Goal: Task Accomplishment & Management: Manage account settings

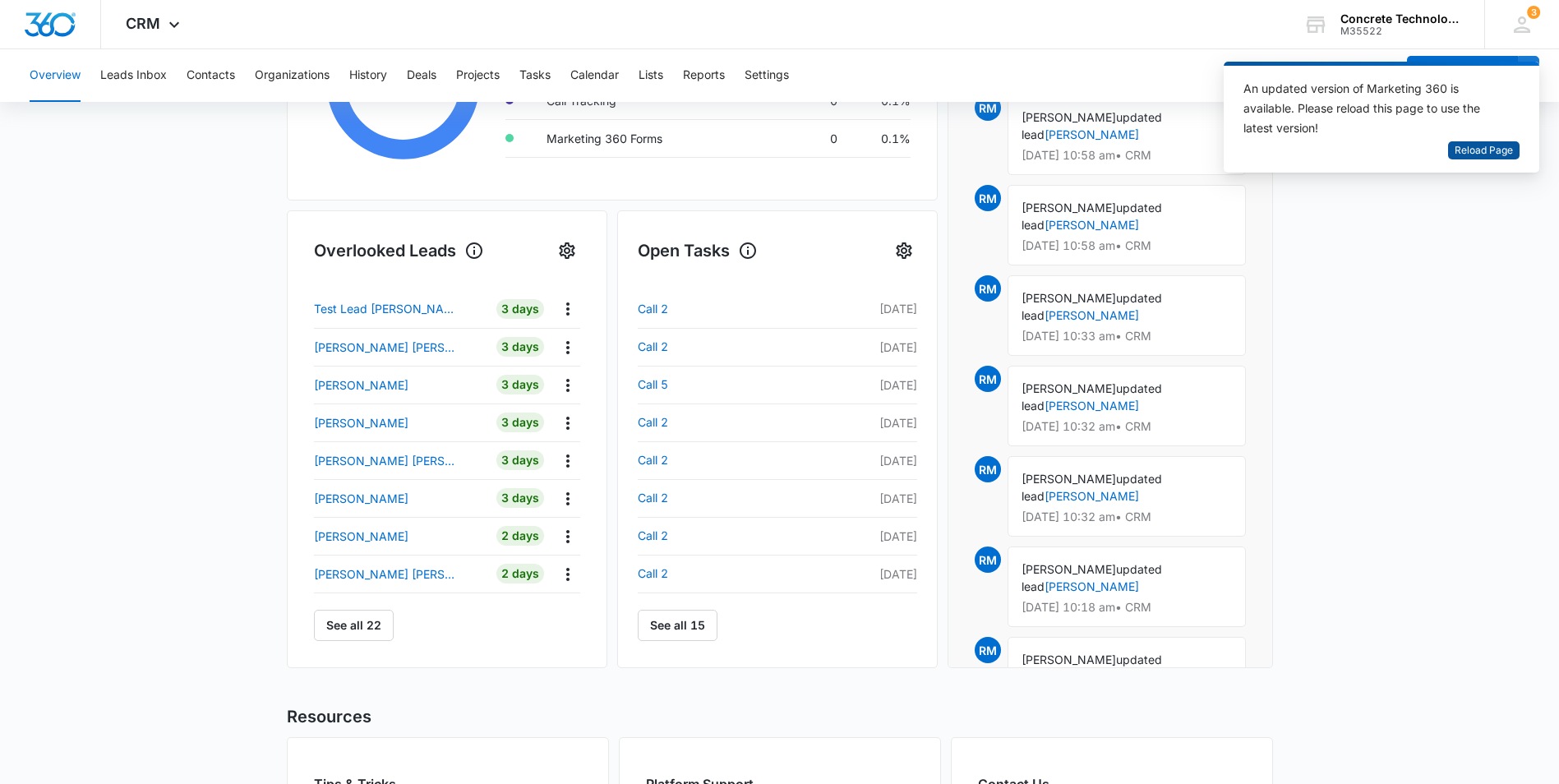
click at [1480, 154] on span "Reload Page" at bounding box center [1484, 151] width 58 height 15
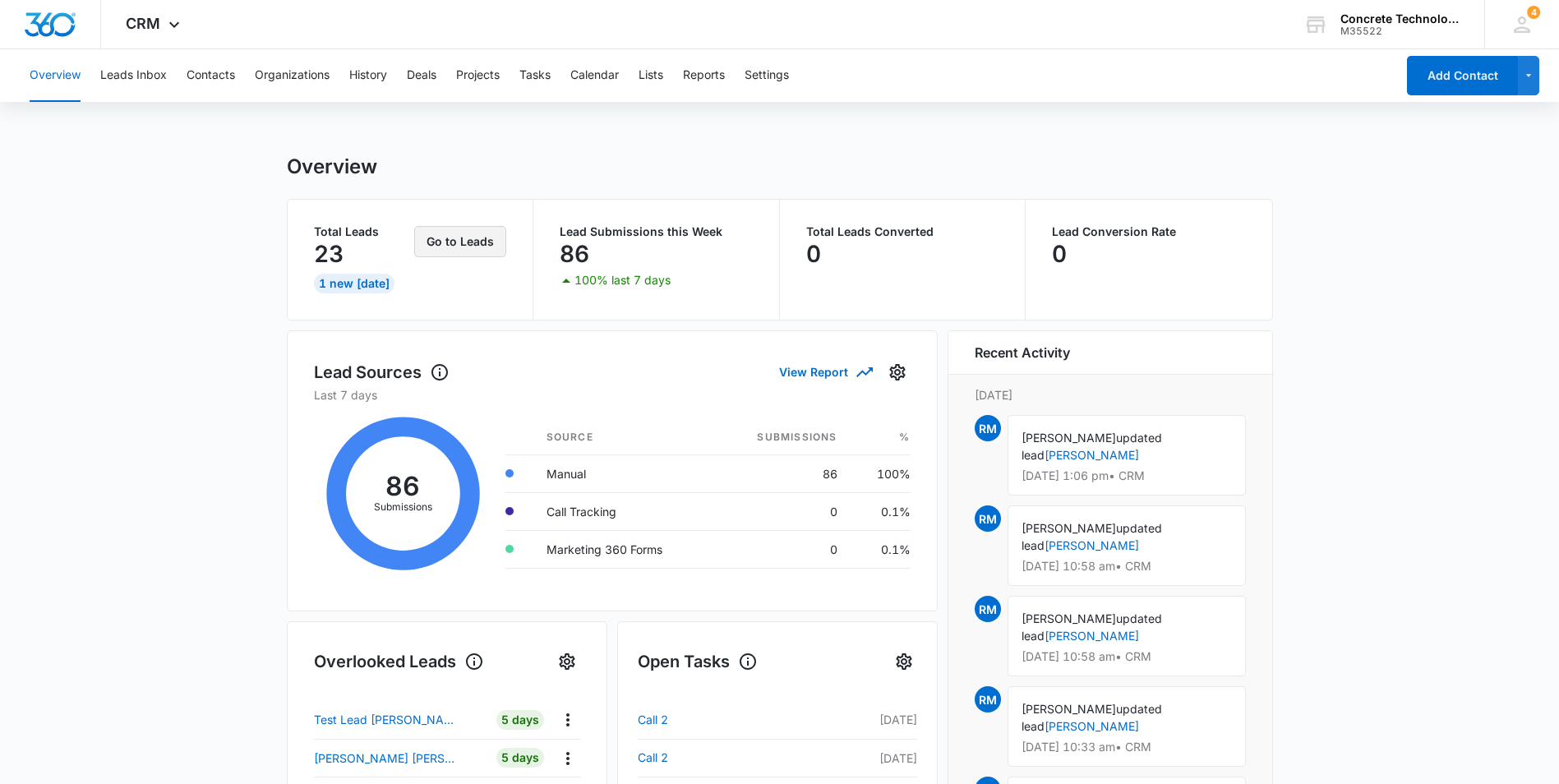
click at [459, 243] on button "Go to Leads" at bounding box center [460, 241] width 92 height 31
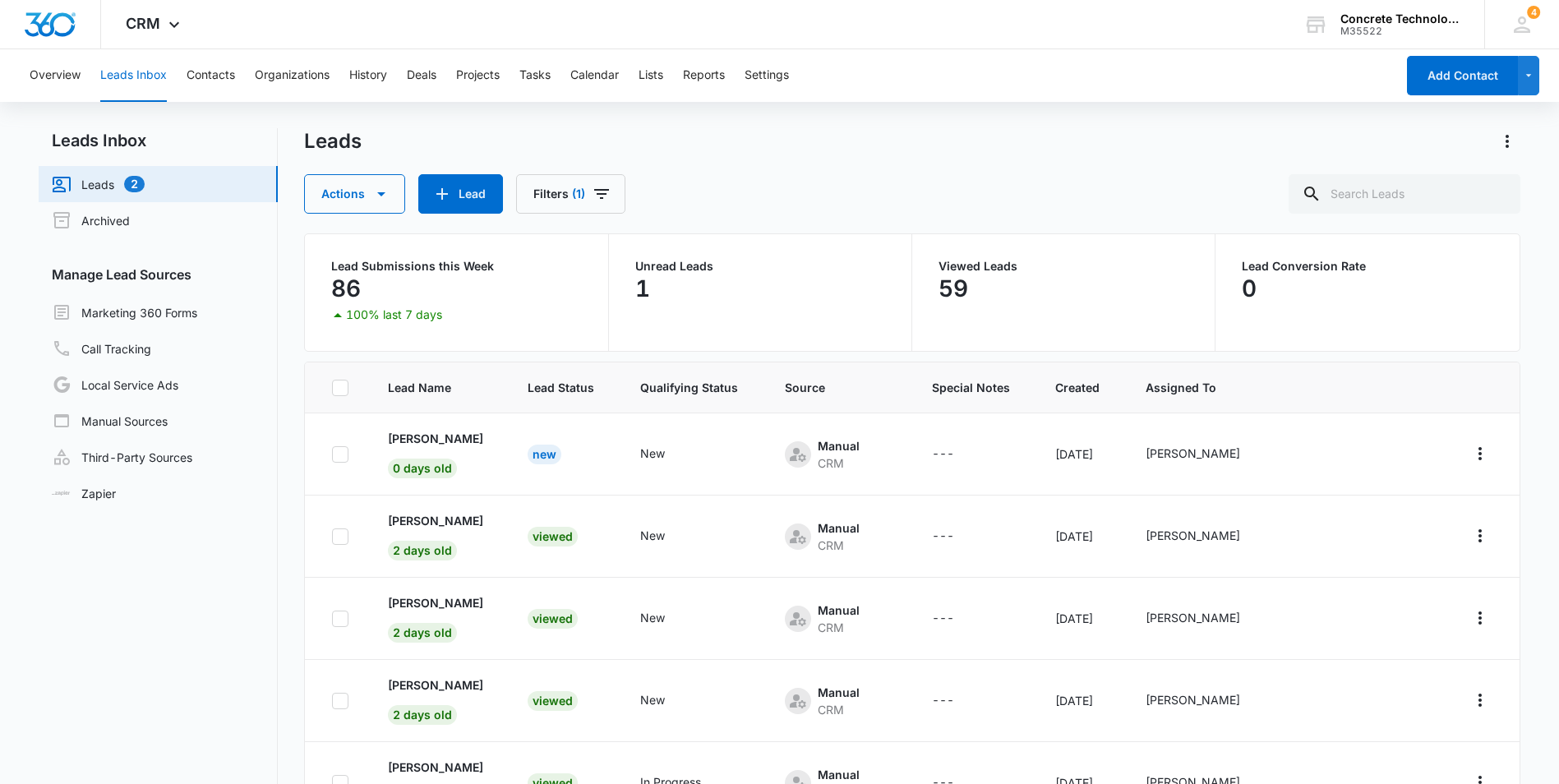
click at [158, 698] on nav "Leads Inbox Leads 2 Archived Manage Lead Sources Marketing 360 Forms Call Track…" at bounding box center [158, 510] width 239 height 763
click at [91, 489] on link "Zapier" at bounding box center [84, 493] width 64 height 17
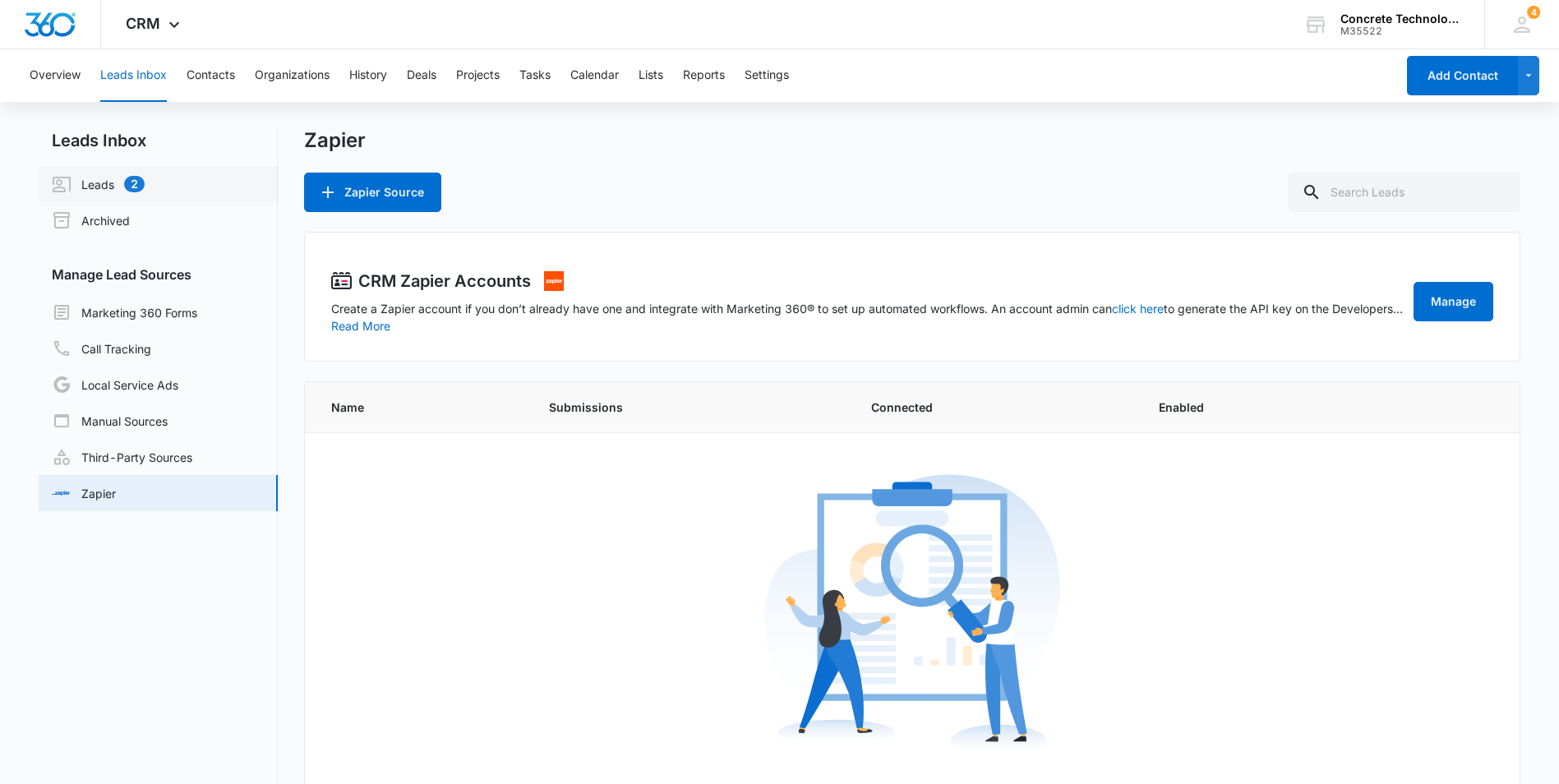
click at [88, 184] on link "Leads 2" at bounding box center [98, 184] width 93 height 19
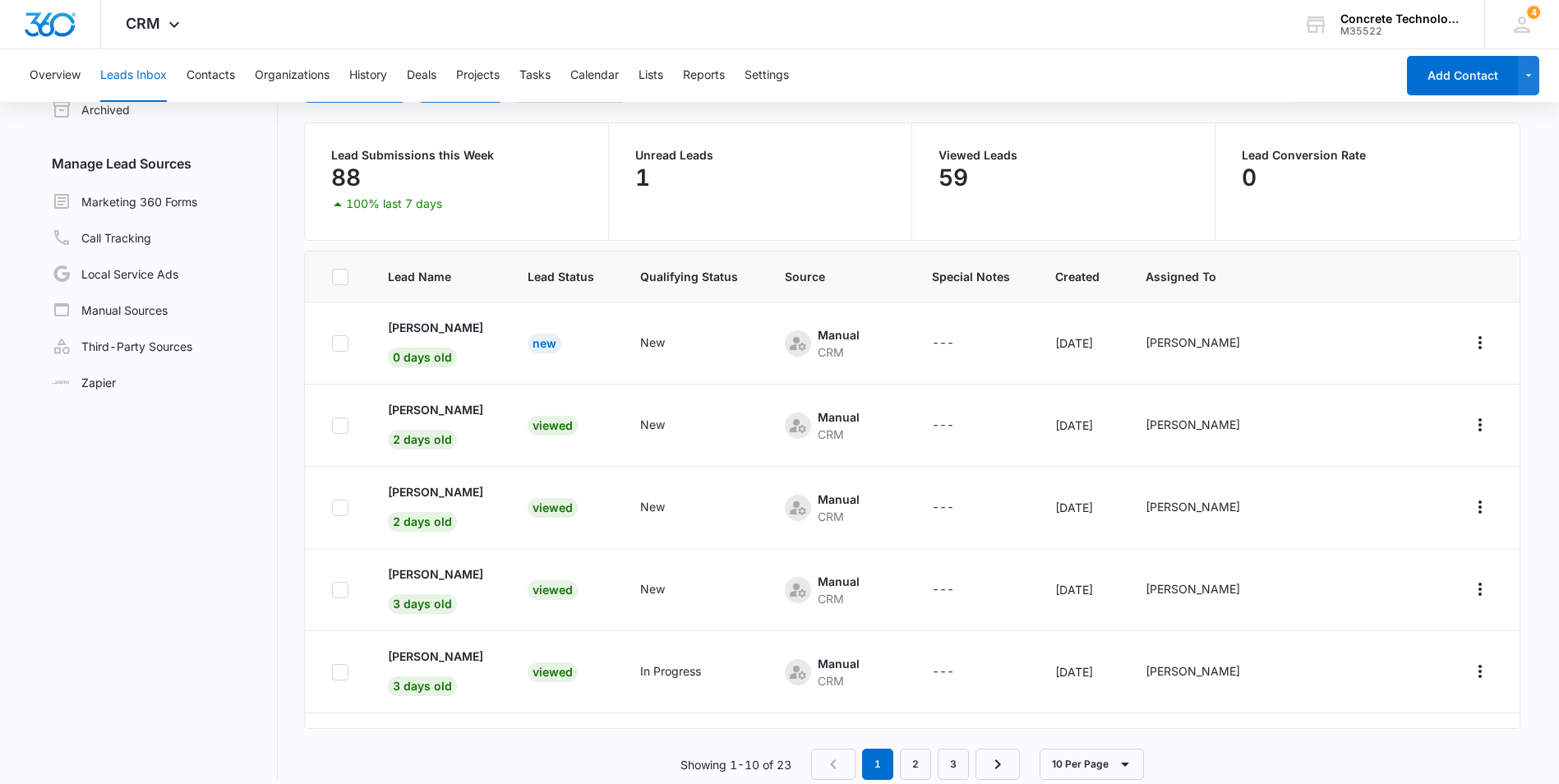
scroll to position [127, 0]
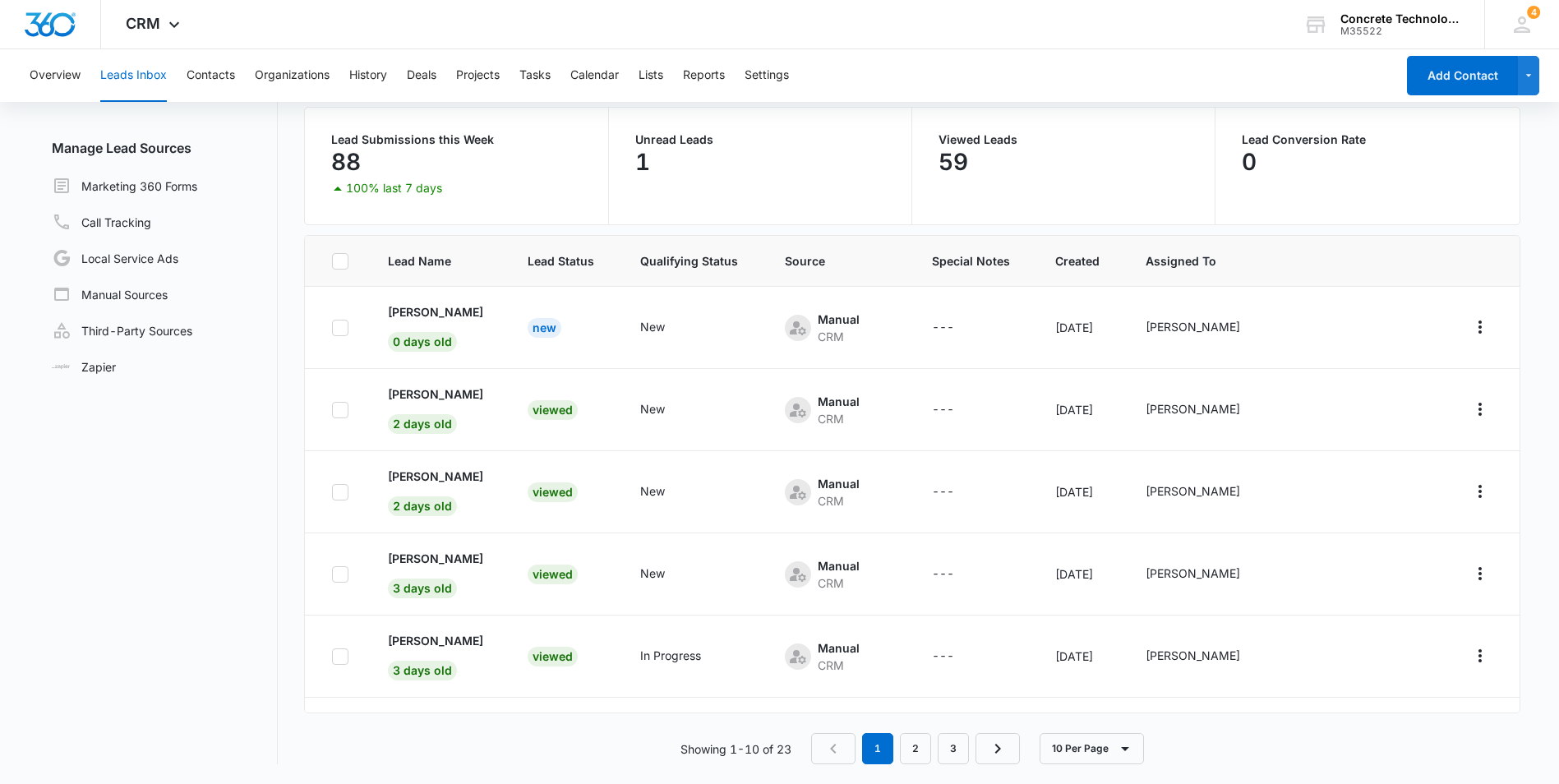
click at [200, 535] on nav "Leads Inbox Leads 2 Archived Manage Lead Sources Marketing 360 Forms Call Track…" at bounding box center [158, 383] width 239 height 763
click at [196, 513] on nav "Leads Inbox Leads 1 Archived Manage Lead Sources Marketing 360 Forms Call Track…" at bounding box center [158, 383] width 239 height 763
click at [137, 414] on nav "Leads Inbox Leads 3 Archived Manage Lead Sources Marketing 360 Forms Call Track…" at bounding box center [158, 383] width 239 height 763
click at [432, 310] on p "Latrice Sims" at bounding box center [436, 312] width 96 height 17
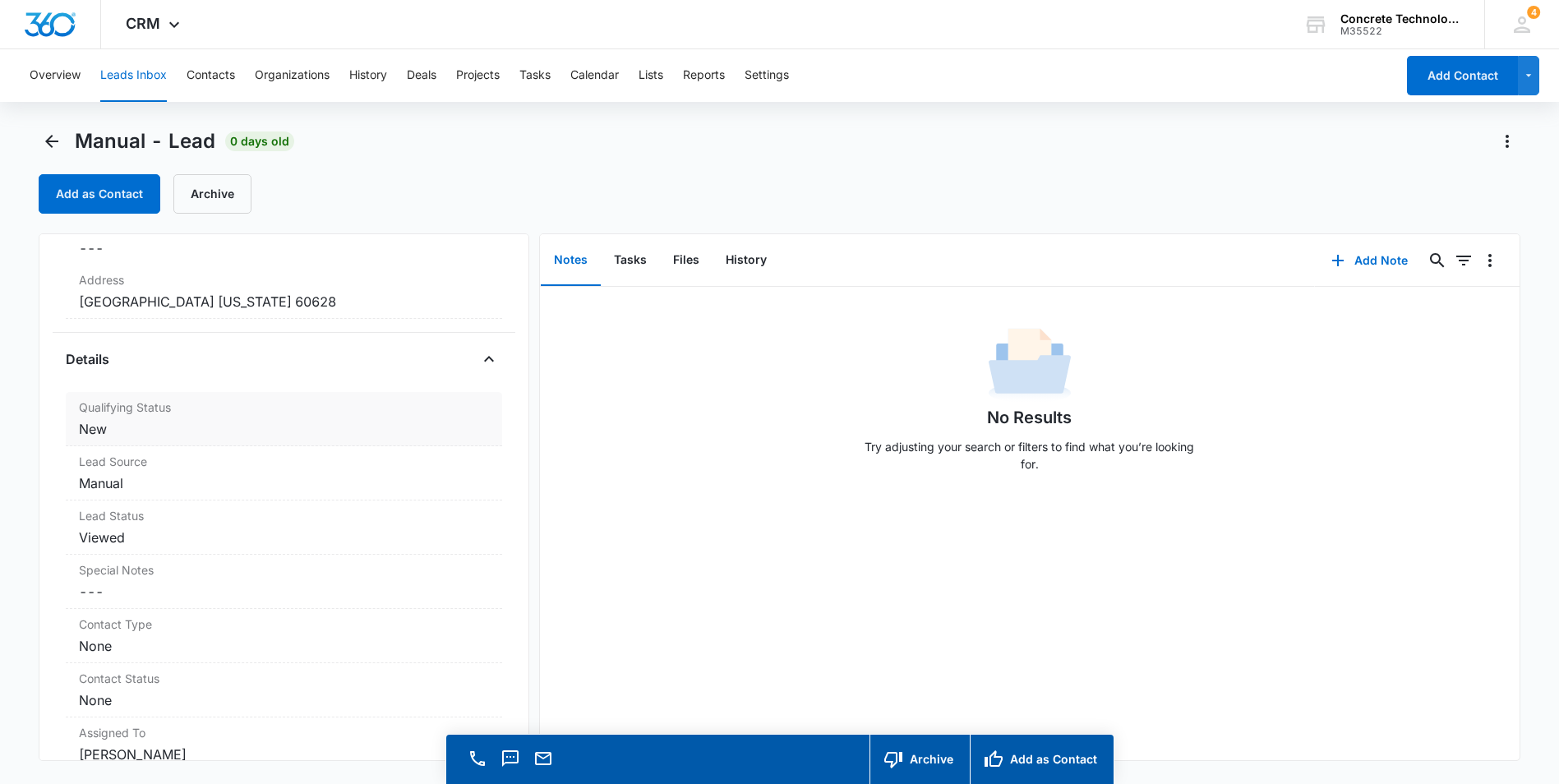
scroll to position [329, 0]
click at [213, 427] on dd "Cancel Save Changes New" at bounding box center [283, 427] width 410 height 19
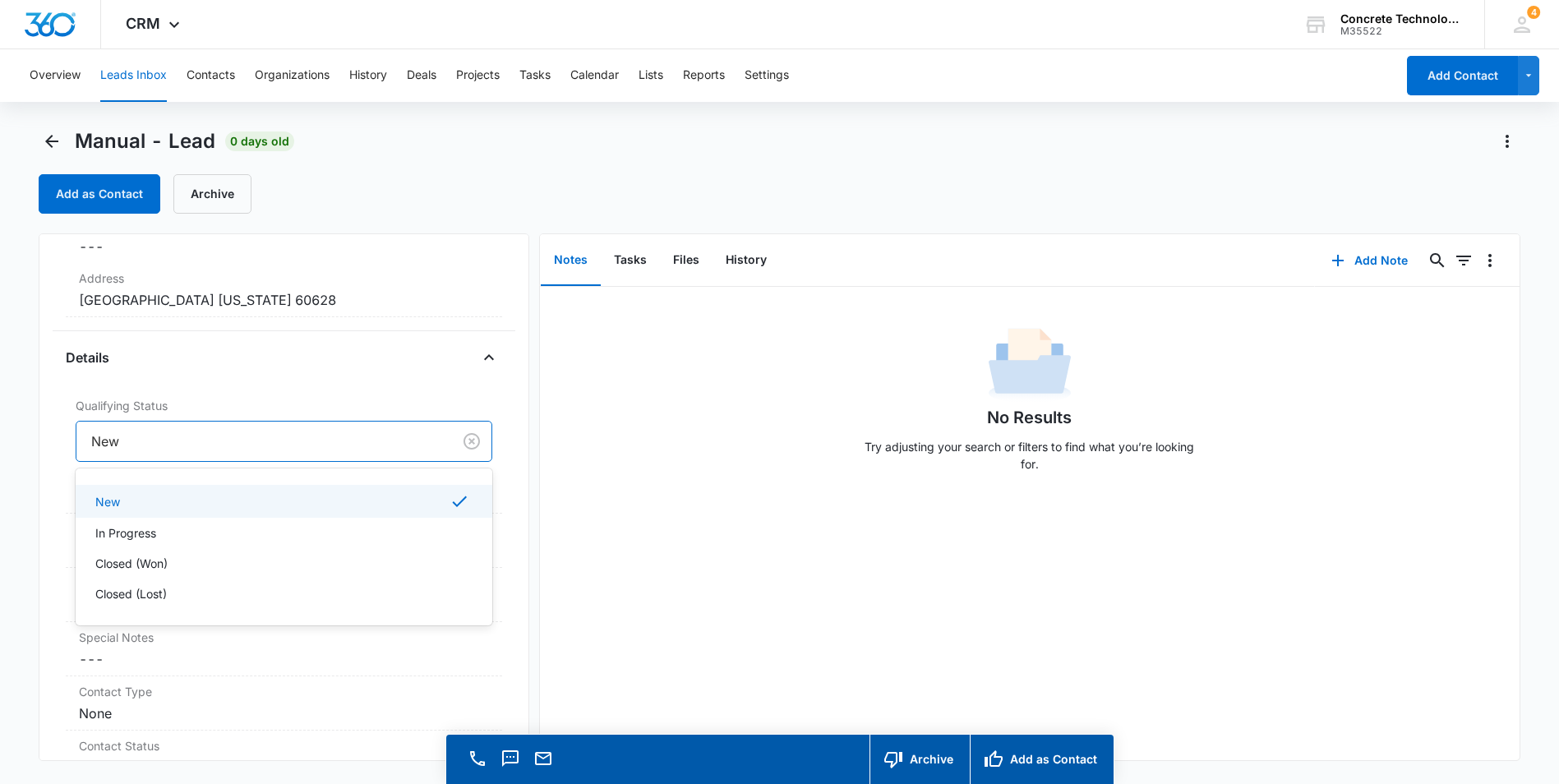
click at [190, 442] on div at bounding box center [261, 441] width 339 height 23
click at [162, 529] on div "In Progress" at bounding box center [283, 533] width 374 height 17
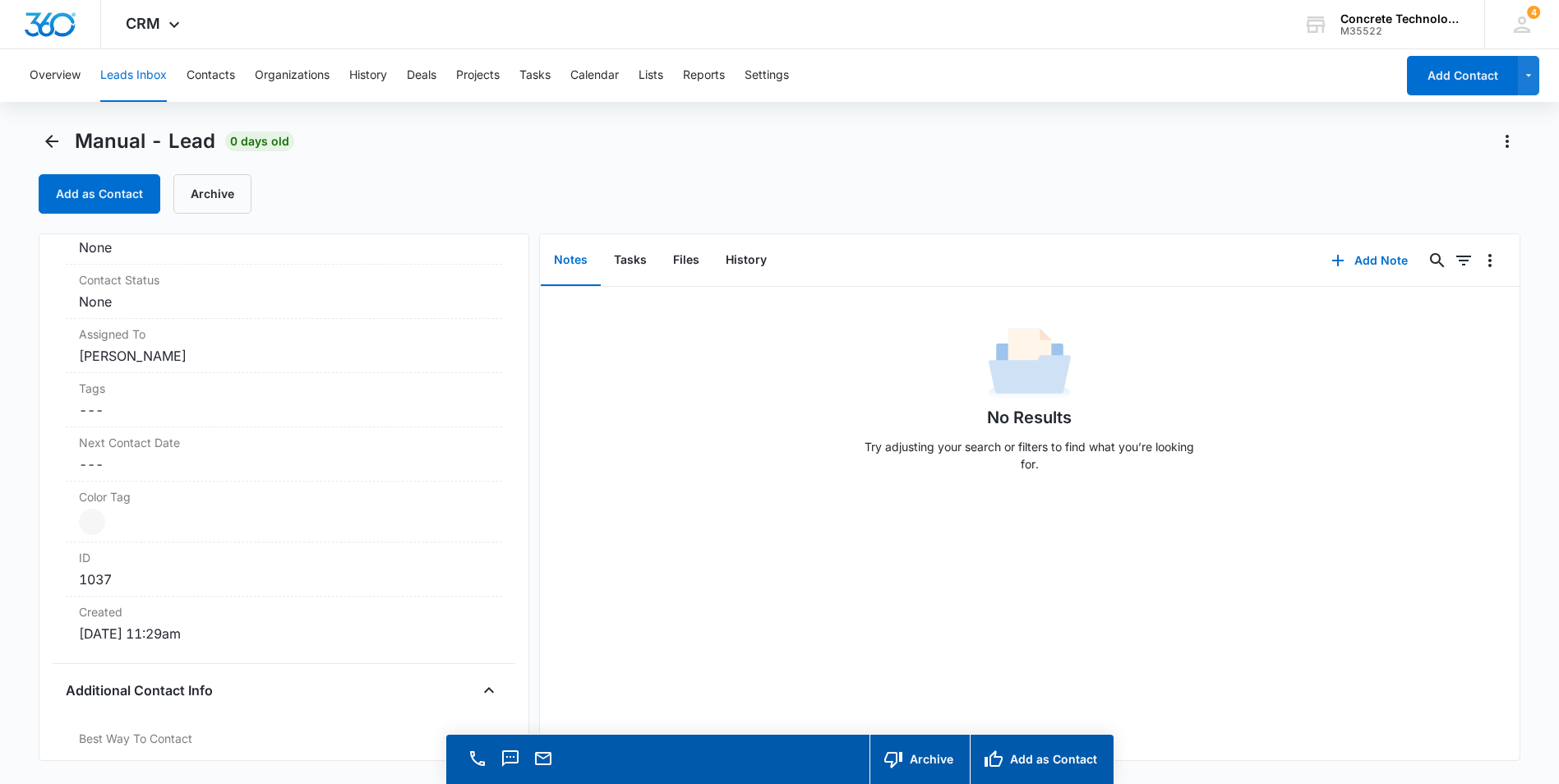
scroll to position [904, 0]
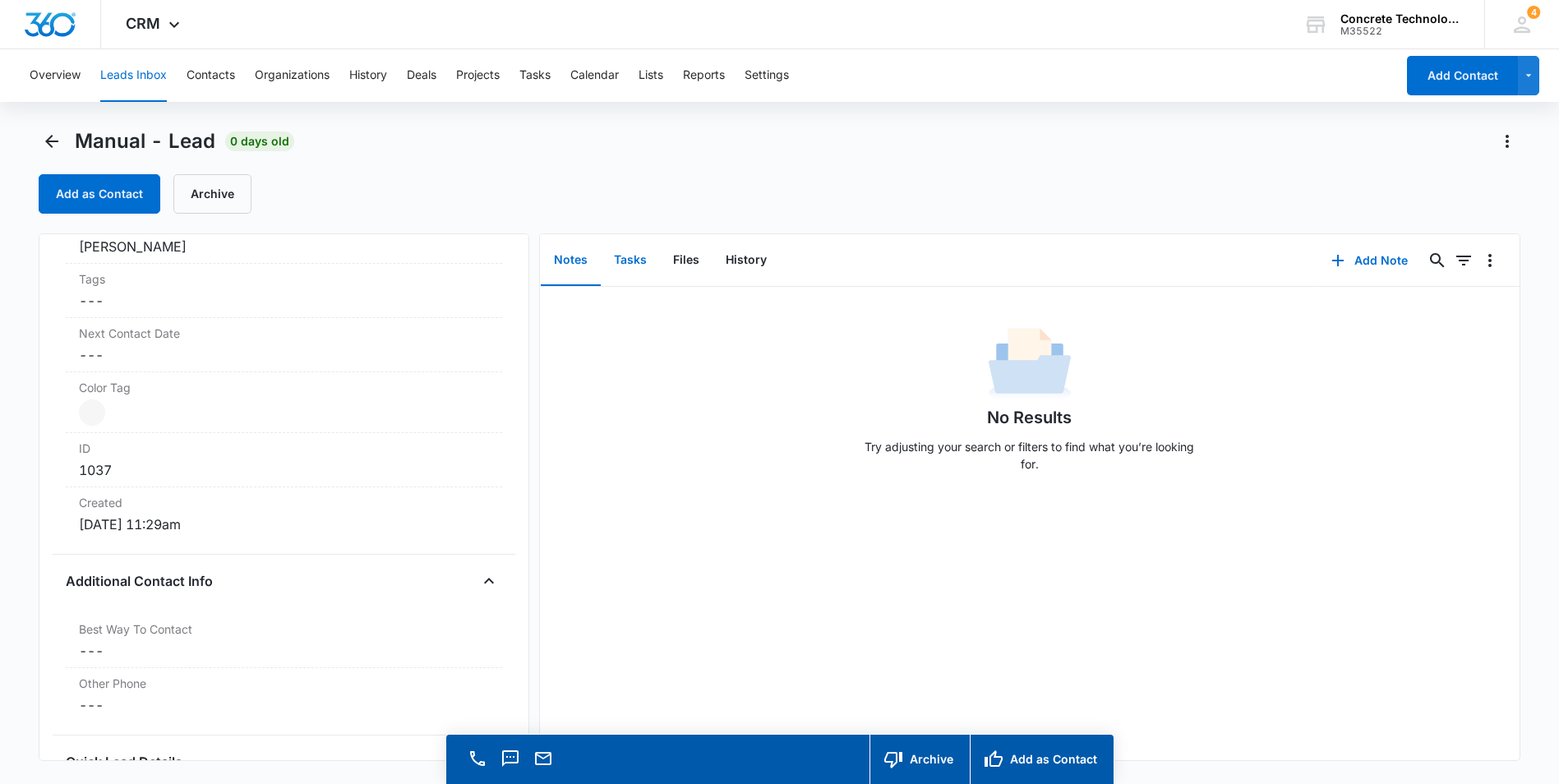
click at [626, 260] on button "Tasks" at bounding box center [630, 260] width 59 height 51
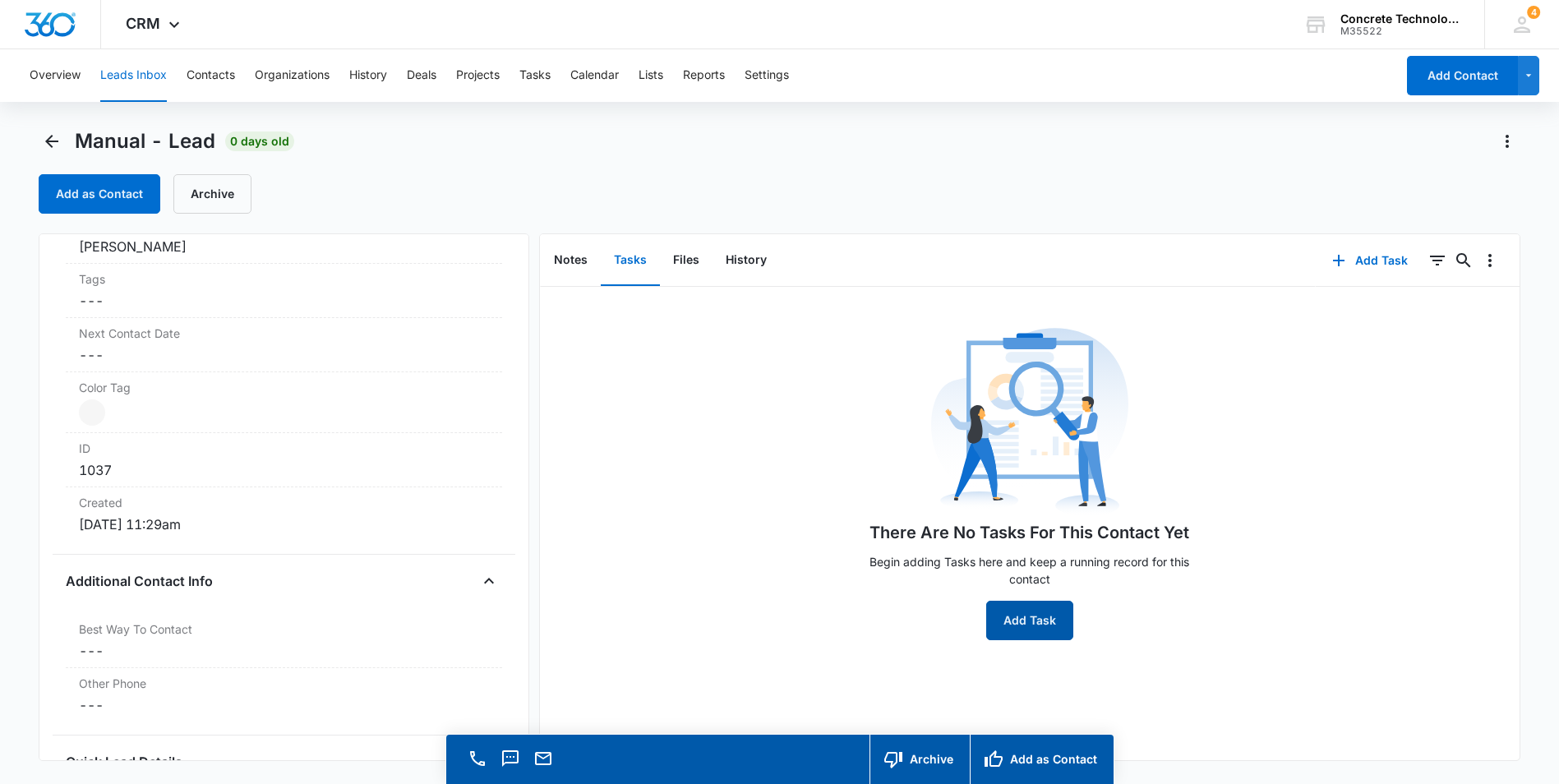
click at [1051, 616] on button "Add Task" at bounding box center [1029, 620] width 87 height 40
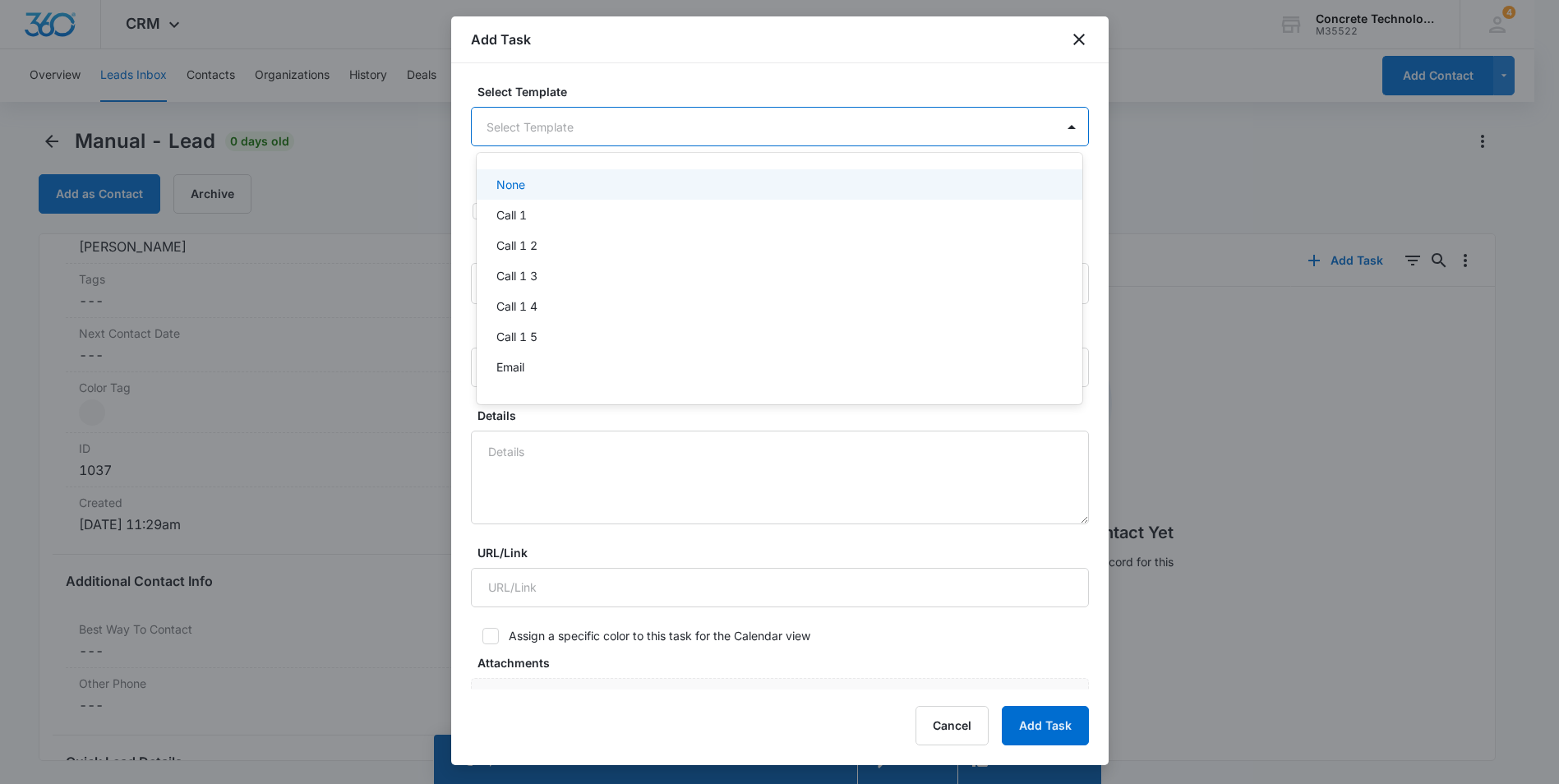
click at [612, 128] on body "CRM Apps Reputation Websites Forms CRM Email Social Content Ads Intelligence Fi…" at bounding box center [779, 392] width 1559 height 784
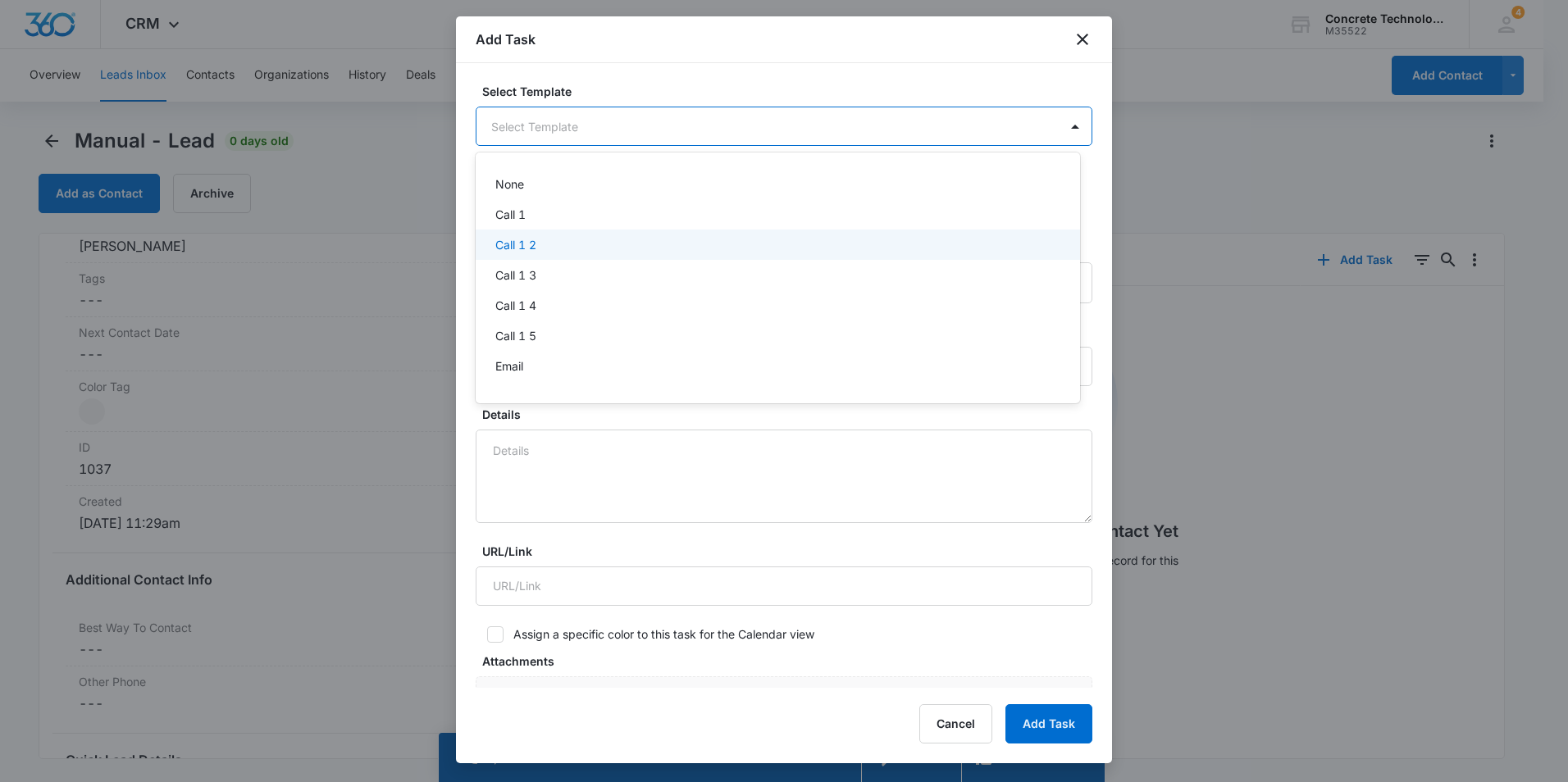
click at [549, 238] on div "Call 1 2" at bounding box center [776, 245] width 562 height 17
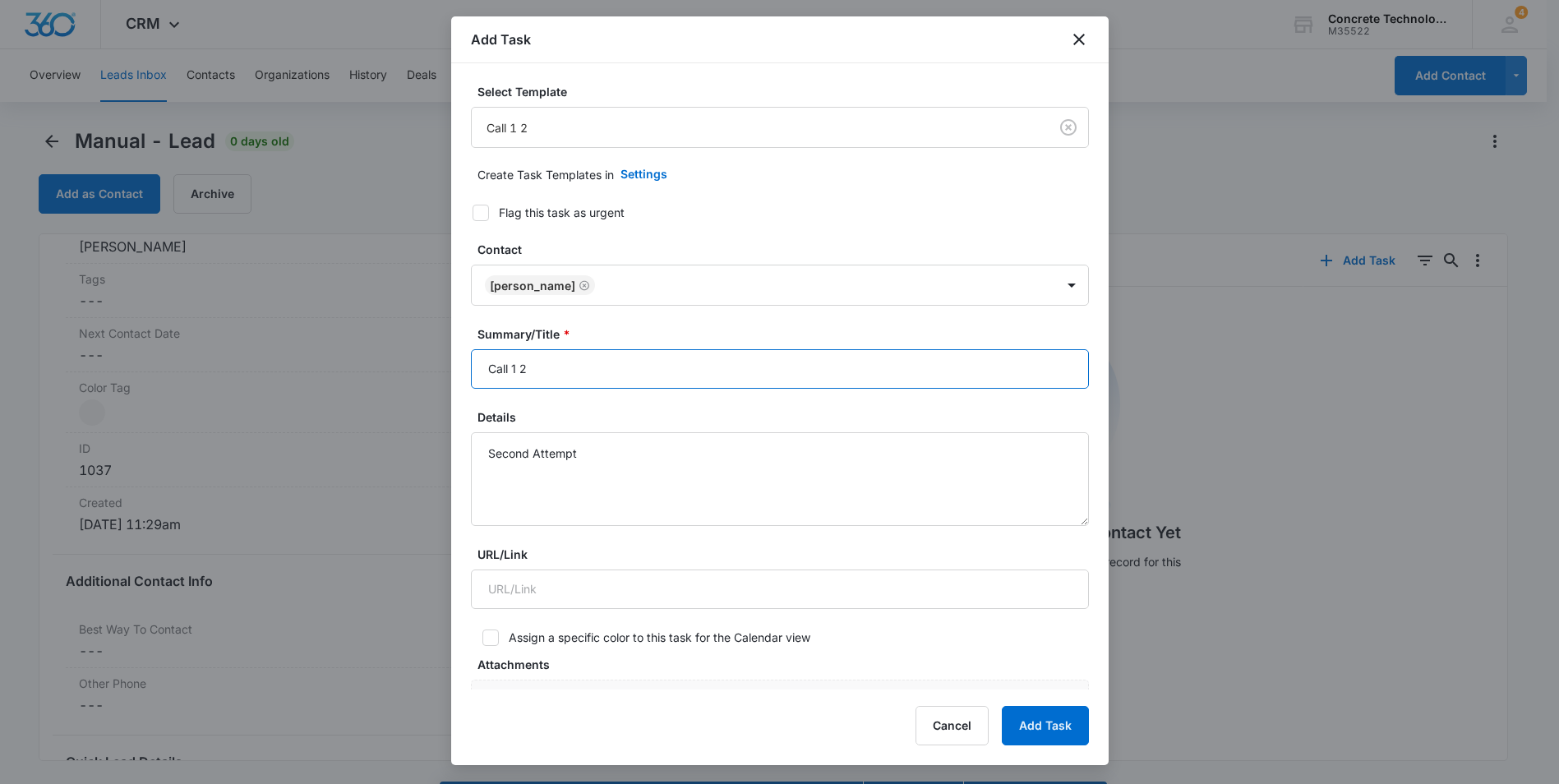
click at [518, 368] on input "Call 1 2" at bounding box center [780, 369] width 618 height 40
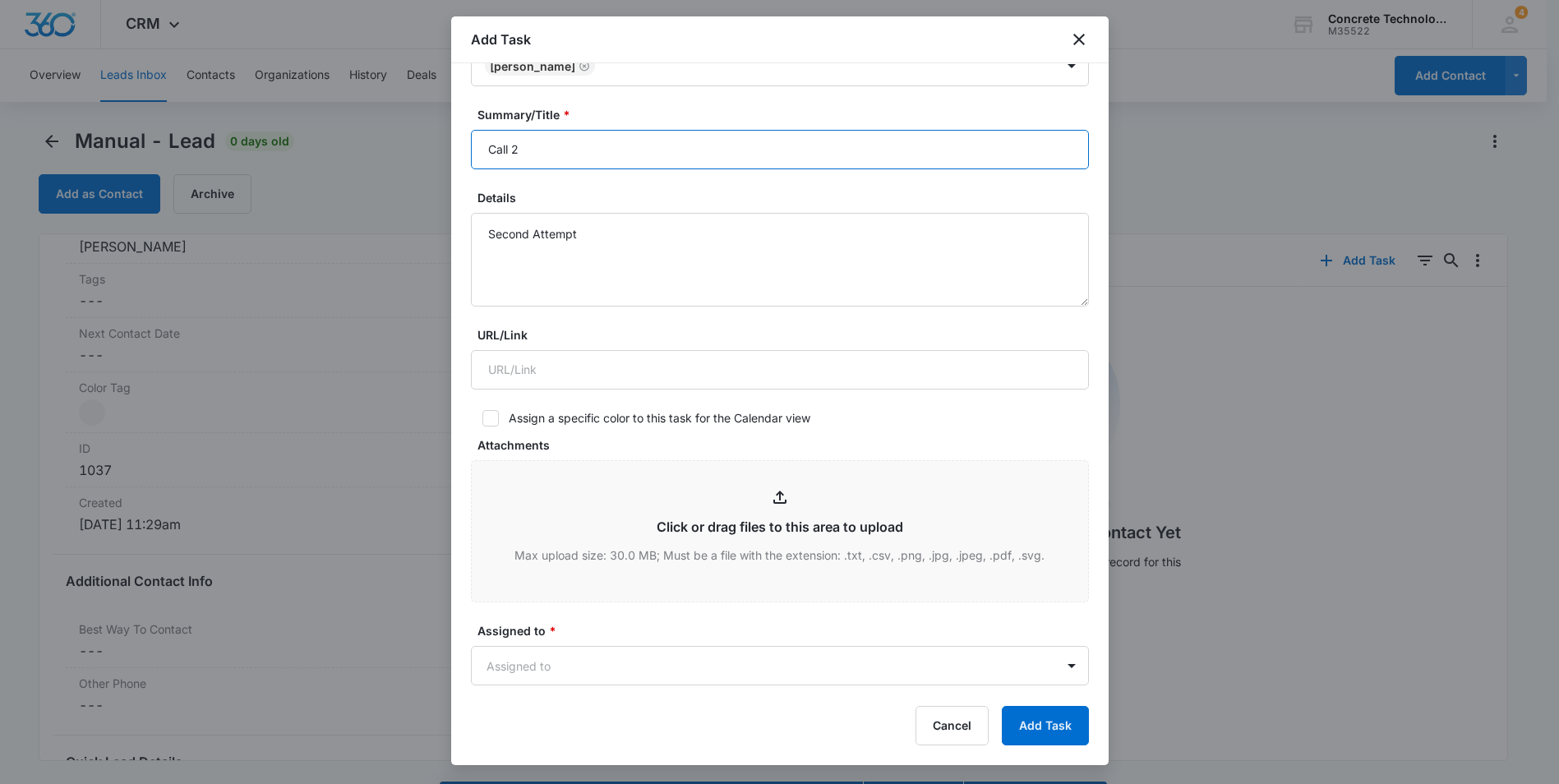
scroll to position [411, 0]
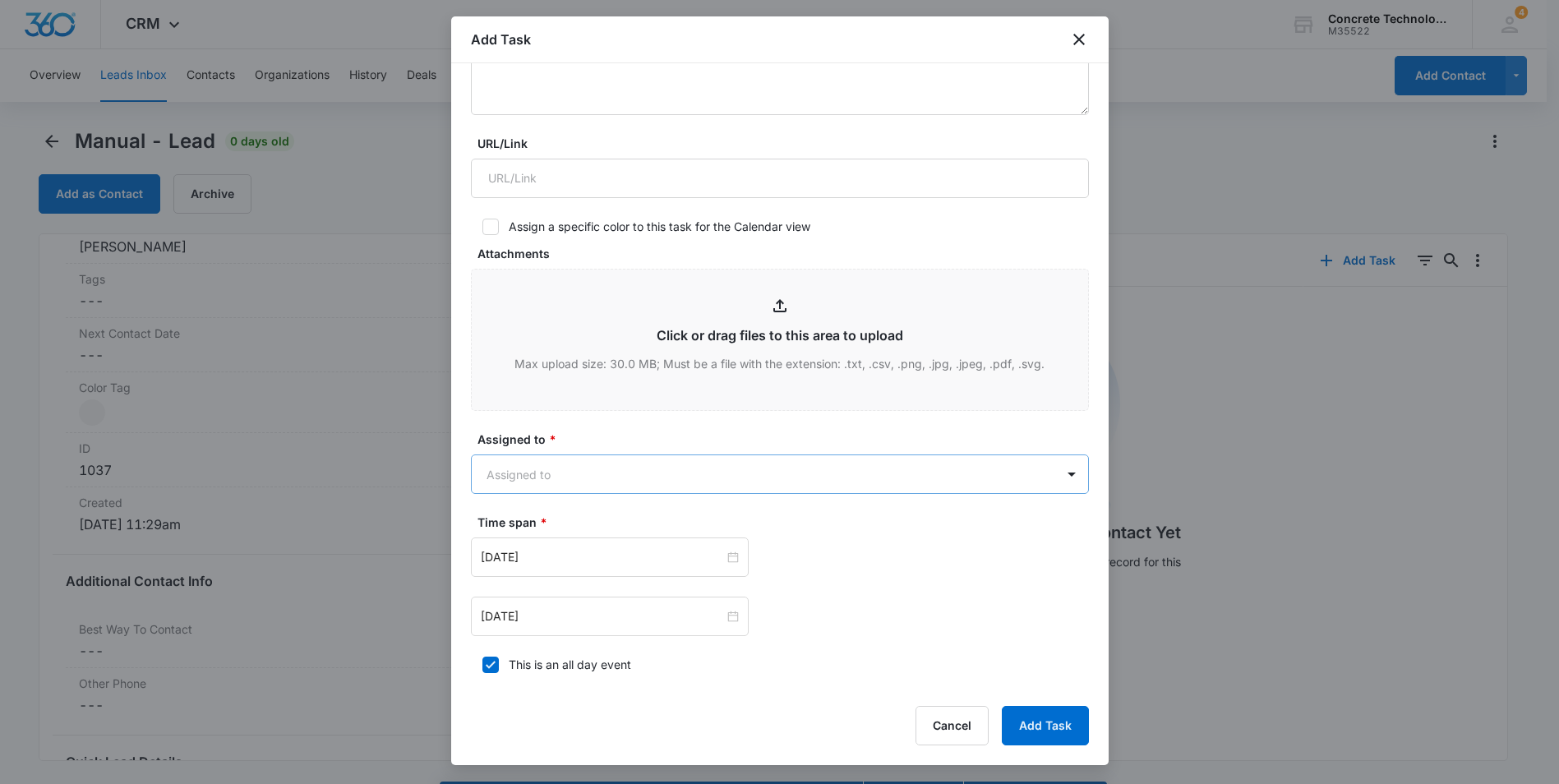
type input "Call 2"
click at [592, 473] on body "CRM Apps Reputation Websites Forms CRM Email Social Content Ads Intelligence Fi…" at bounding box center [779, 415] width 1559 height 831
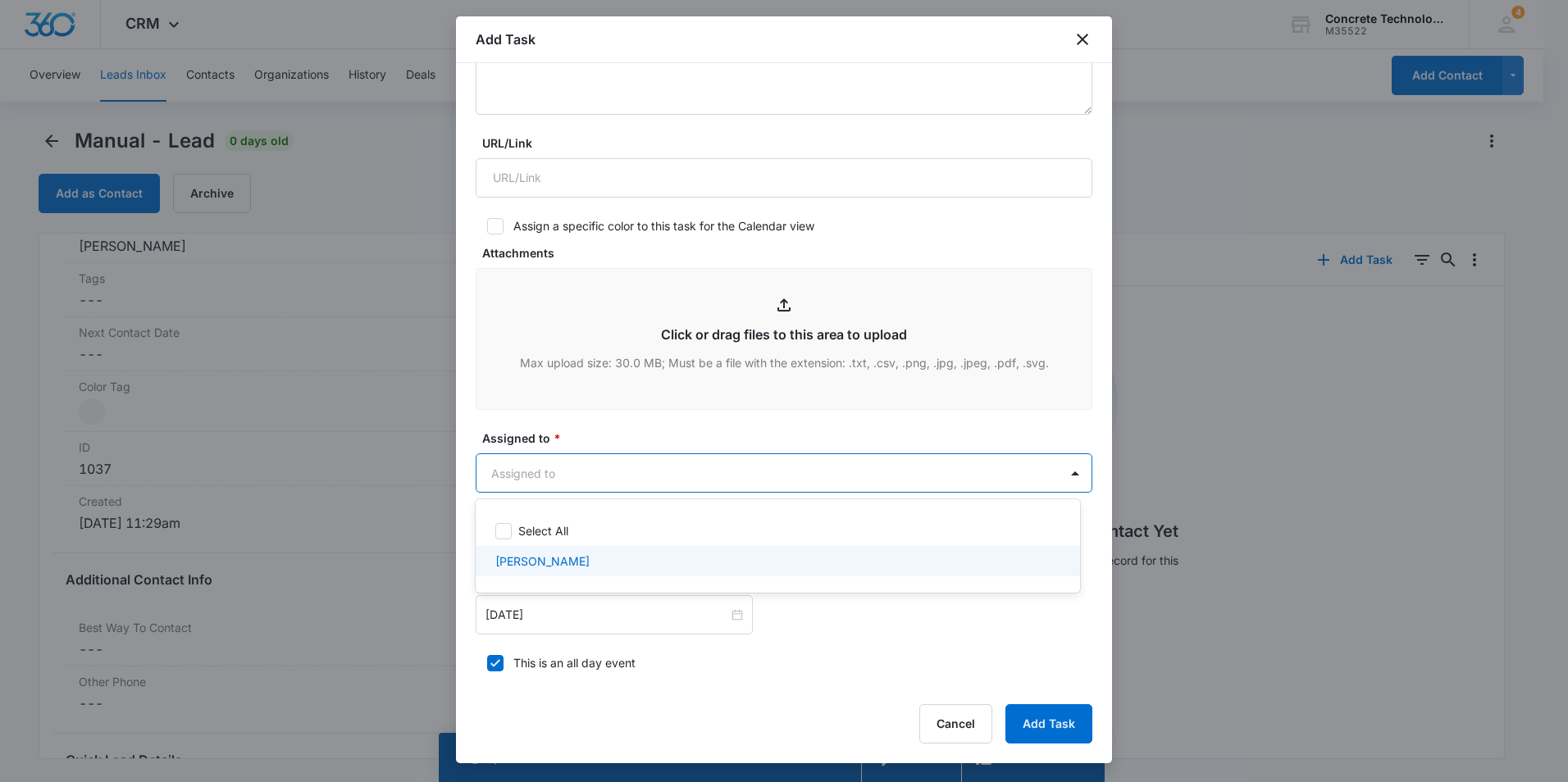
click at [551, 557] on p "[PERSON_NAME]" at bounding box center [543, 561] width 95 height 17
checkbox input "true"
click at [603, 609] on div at bounding box center [784, 391] width 1568 height 782
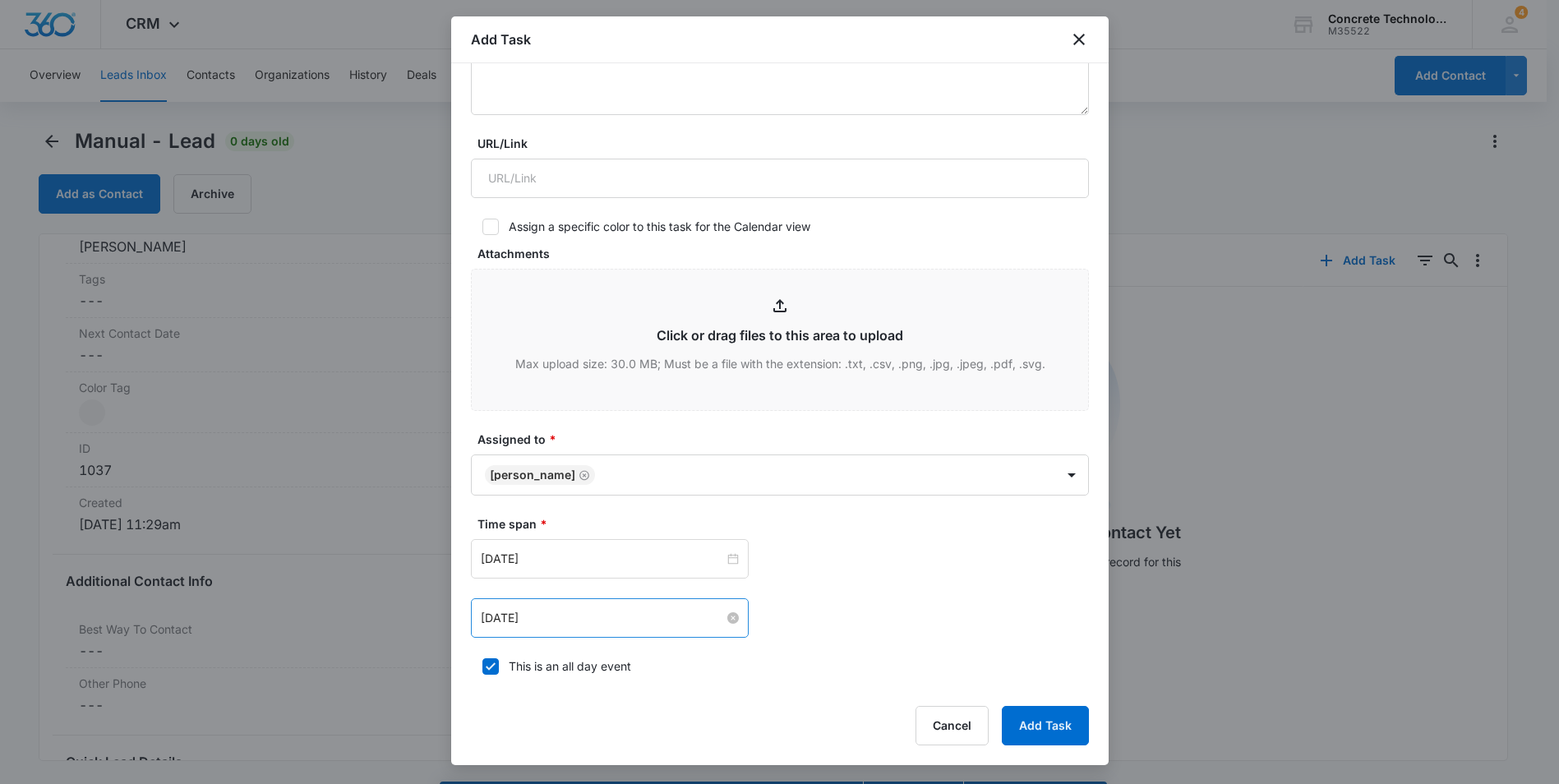
click at [604, 618] on input "Aug 5, 2025" at bounding box center [602, 617] width 244 height 18
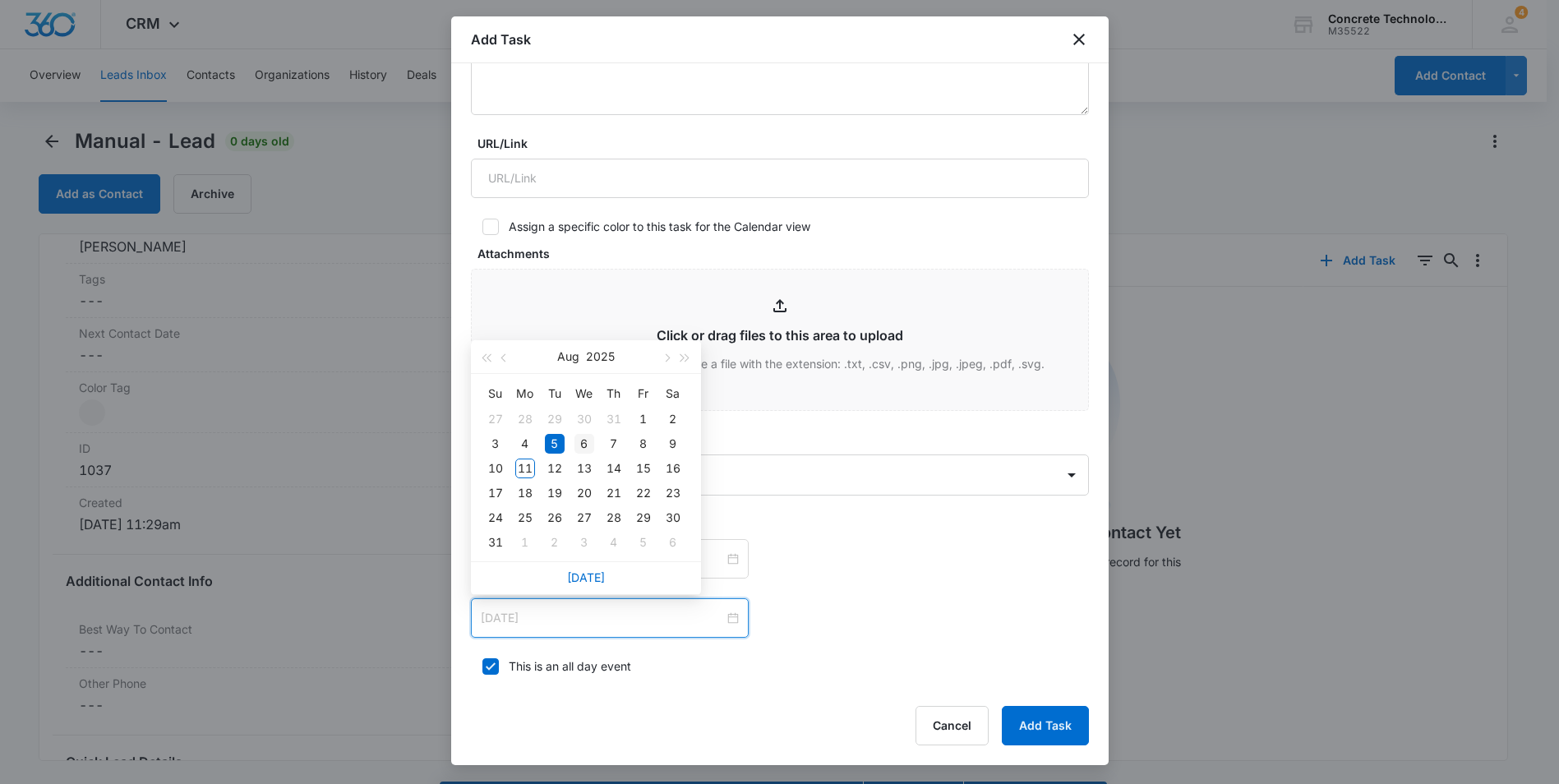
type input "Aug 6, 2025"
click at [582, 441] on div "6" at bounding box center [584, 443] width 19 height 19
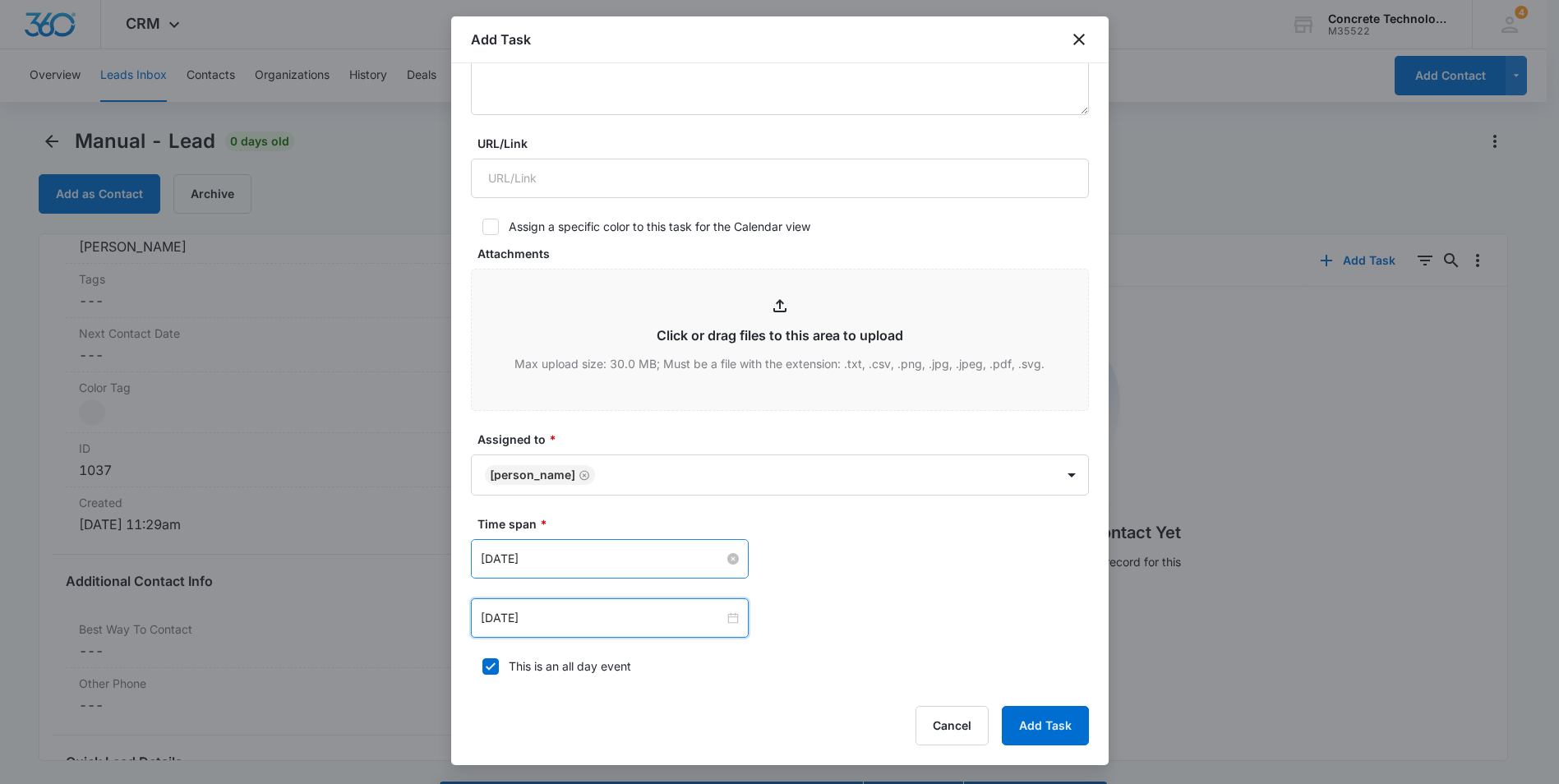
click at [623, 561] on input "Aug 5, 2025" at bounding box center [602, 558] width 244 height 18
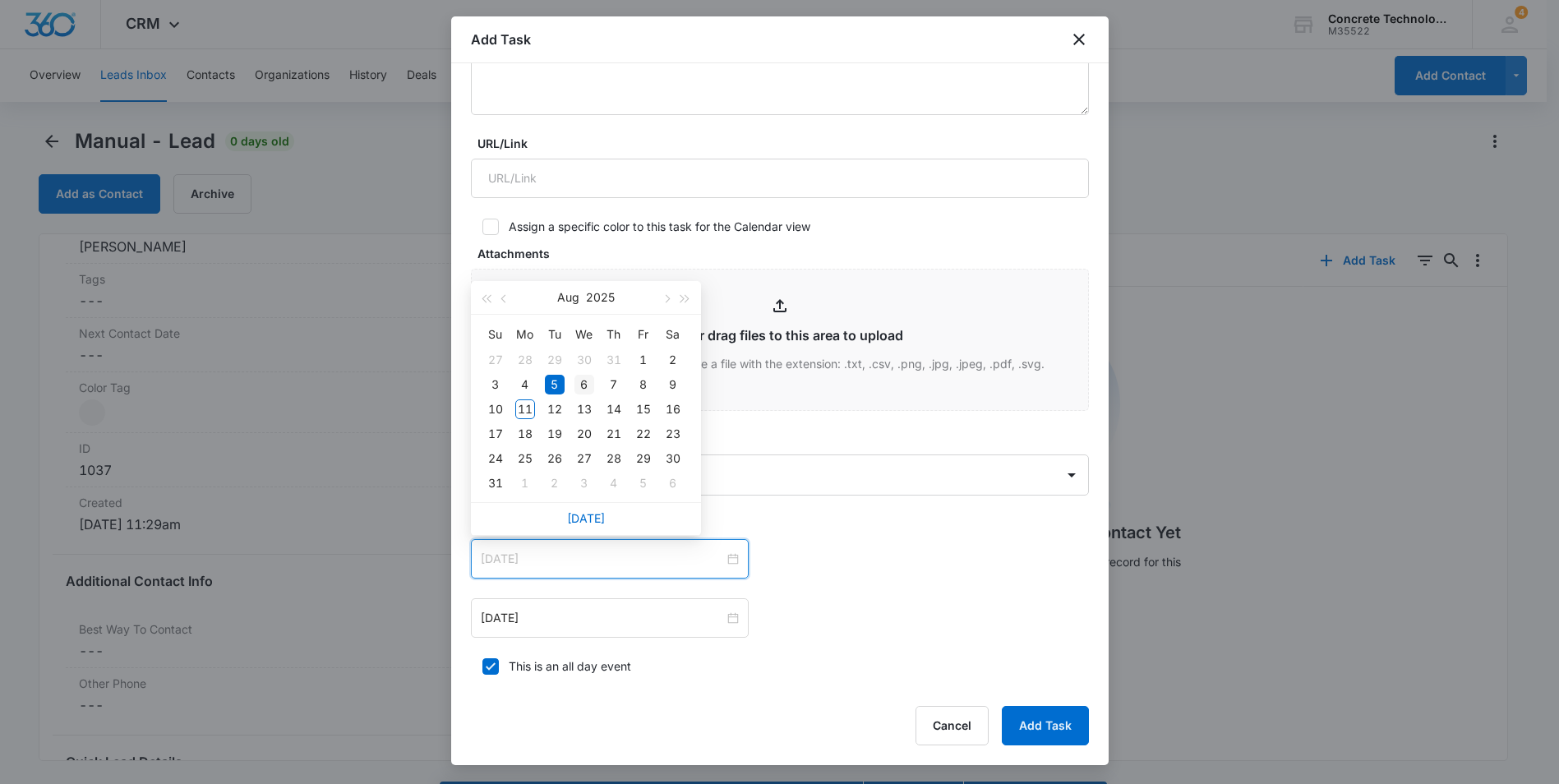
type input "Aug 6, 2025"
click at [582, 381] on div "6" at bounding box center [584, 384] width 19 height 19
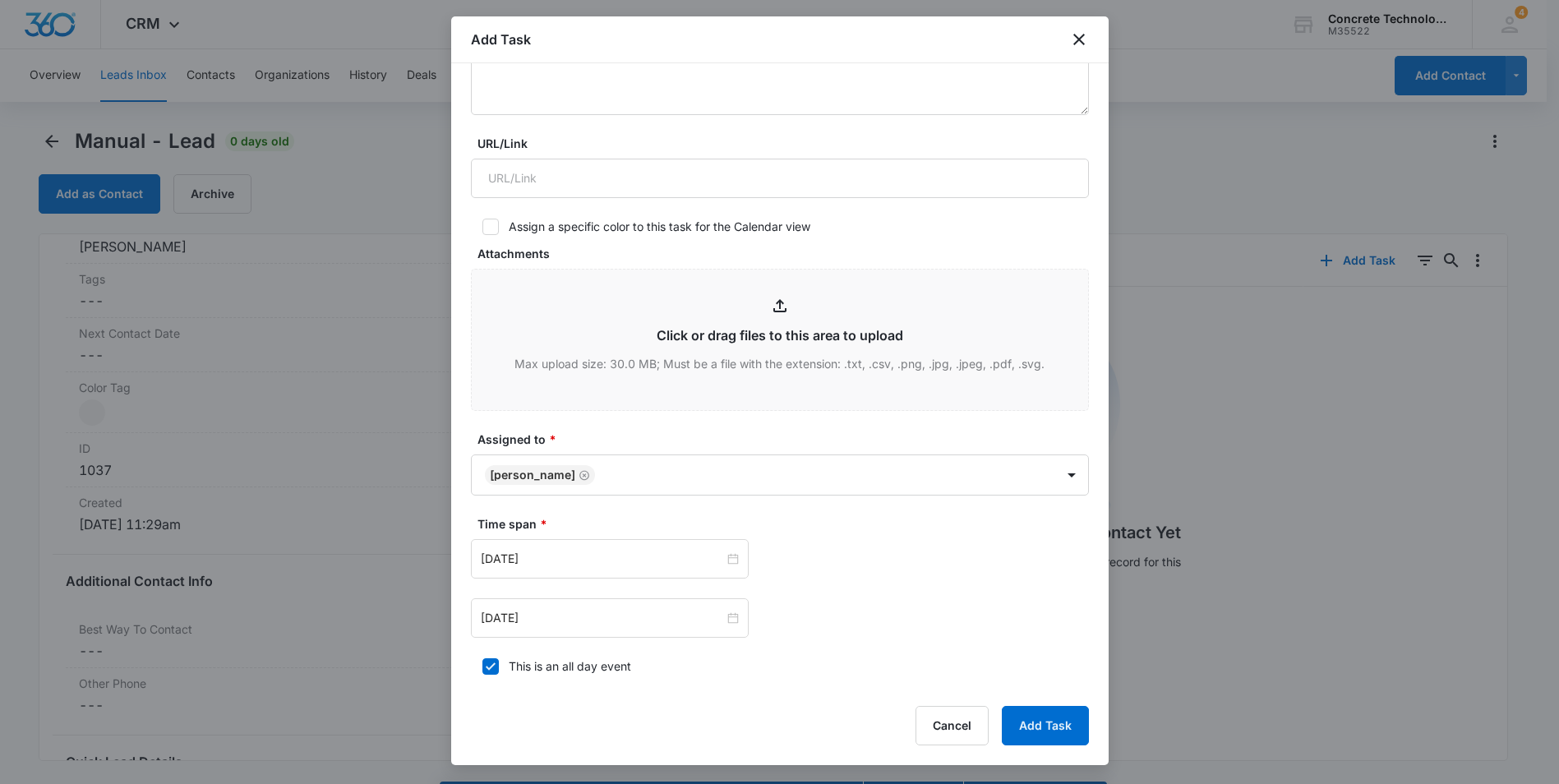
click at [494, 666] on icon at bounding box center [490, 666] width 14 height 14
click at [482, 666] on input "This is an all day event" at bounding box center [477, 666] width 12 height 12
checkbox input "false"
click at [830, 559] on input "12:00 am" at bounding box center [839, 558] width 99 height 18
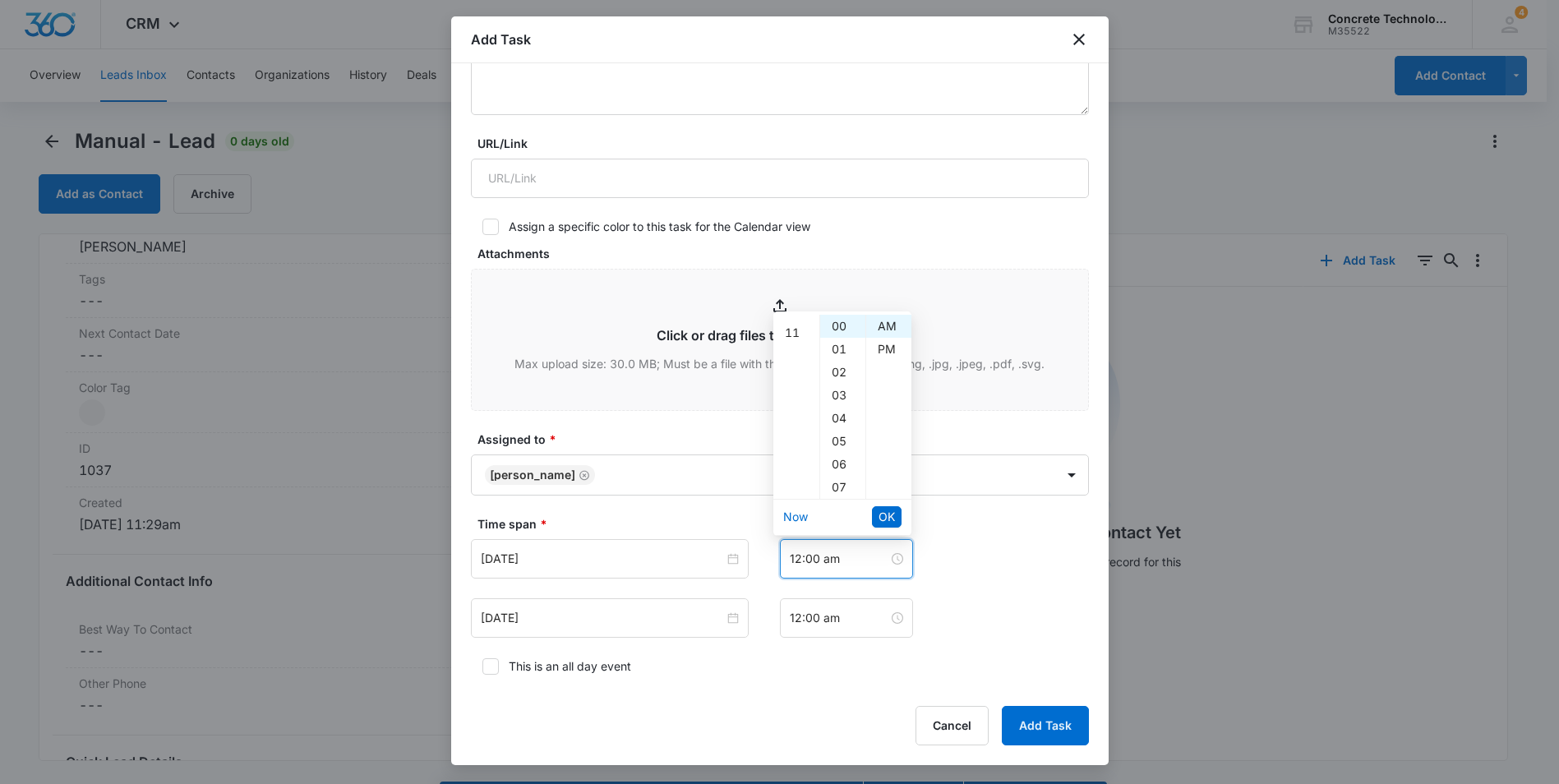
scroll to position [164, 0]
click at [793, 418] on div "11" at bounding box center [796, 414] width 46 height 23
click at [888, 332] on div "AM" at bounding box center [888, 326] width 45 height 23
click at [883, 512] on span "OK" at bounding box center [887, 517] width 16 height 18
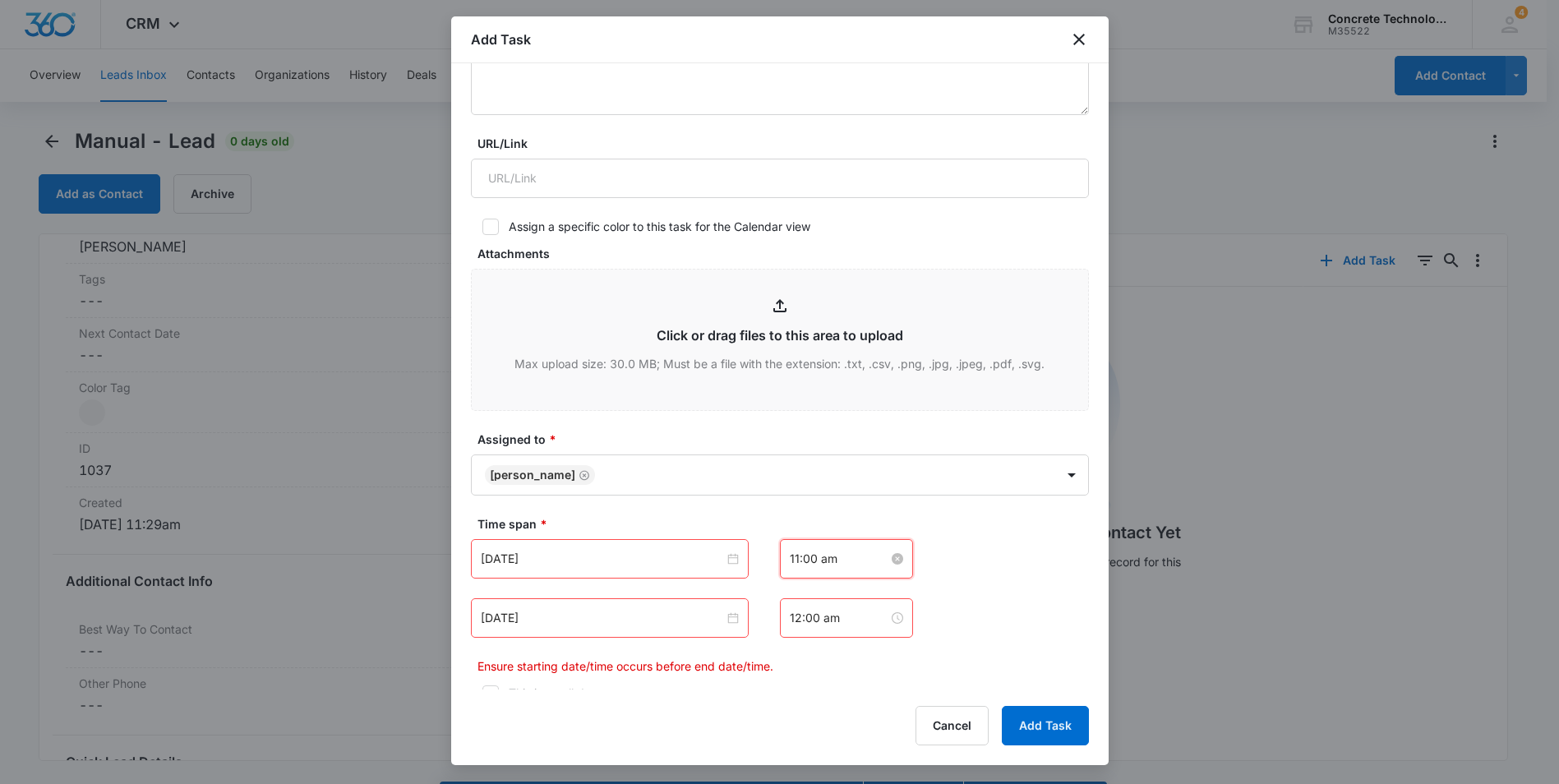
click at [824, 562] on input "11:00 am" at bounding box center [839, 558] width 99 height 18
click at [842, 424] on div "15" at bounding box center [843, 425] width 45 height 23
type input "11:15 am"
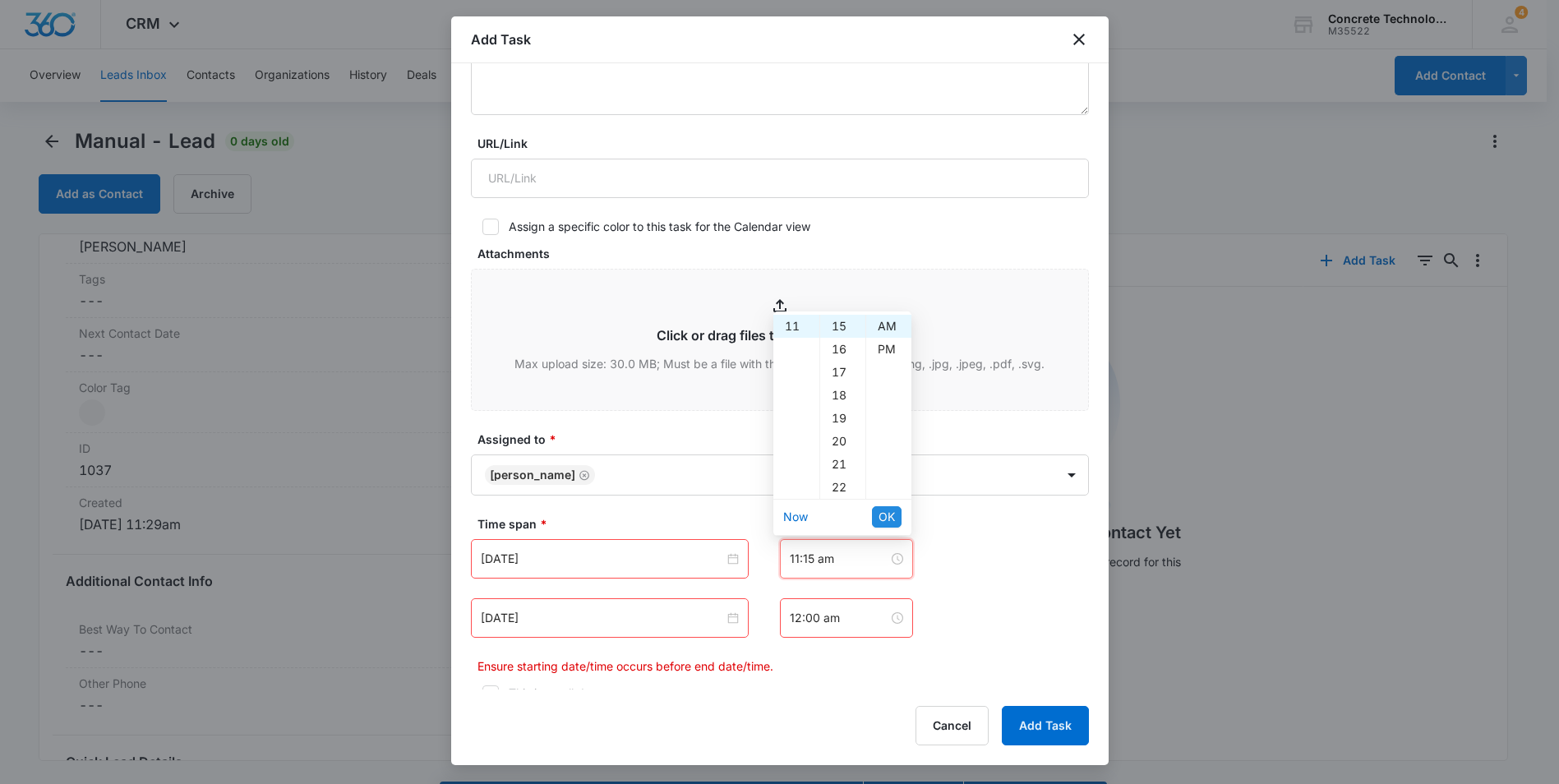
click at [888, 518] on span "OK" at bounding box center [887, 517] width 16 height 18
click at [825, 622] on input "12:00 am" at bounding box center [839, 617] width 99 height 18
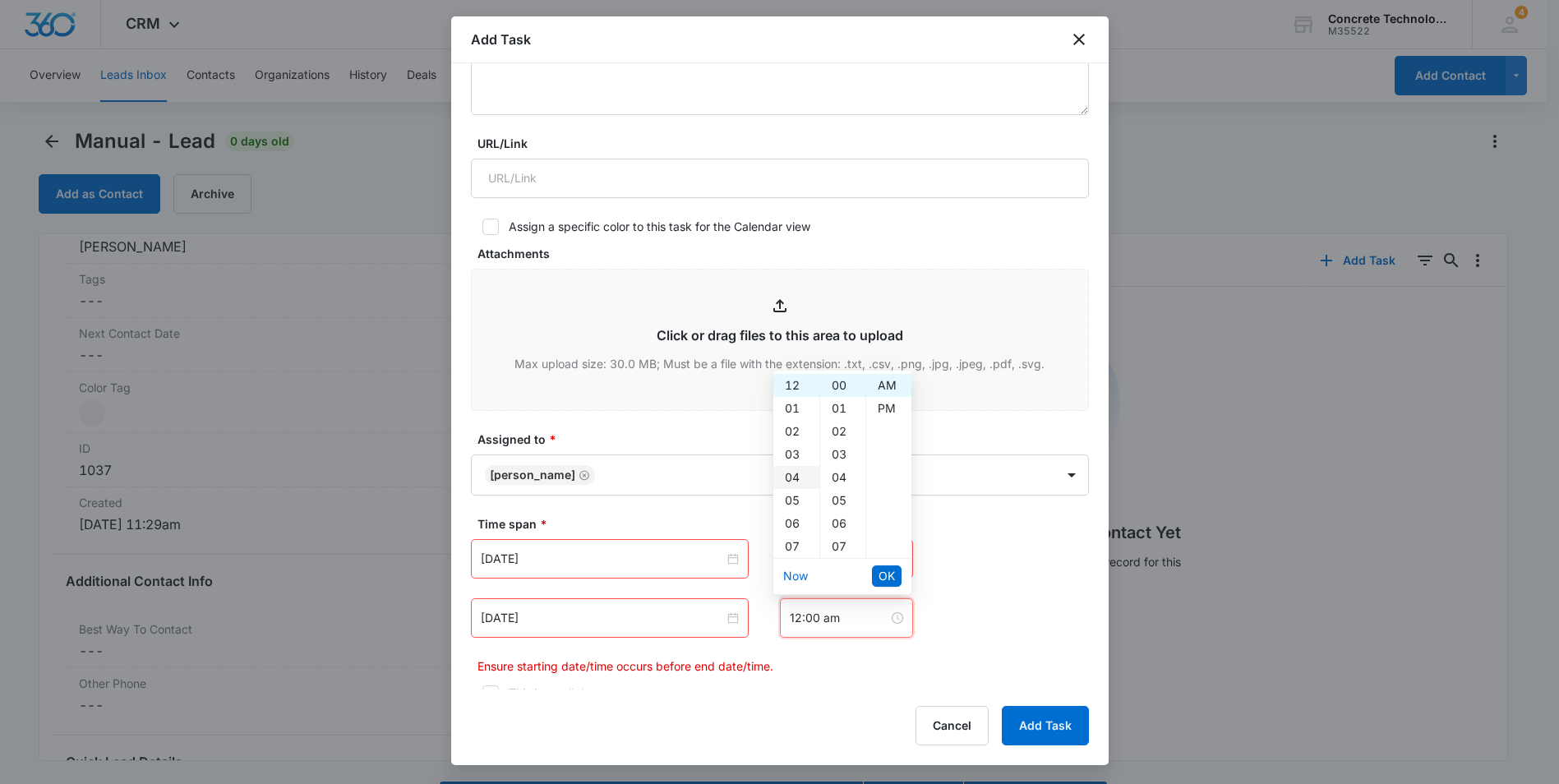
scroll to position [164, 0]
click at [799, 479] on div "11" at bounding box center [796, 474] width 46 height 23
click at [892, 568] on span "OK" at bounding box center [887, 576] width 16 height 18
click at [816, 622] on input "11:00 am" at bounding box center [839, 617] width 99 height 18
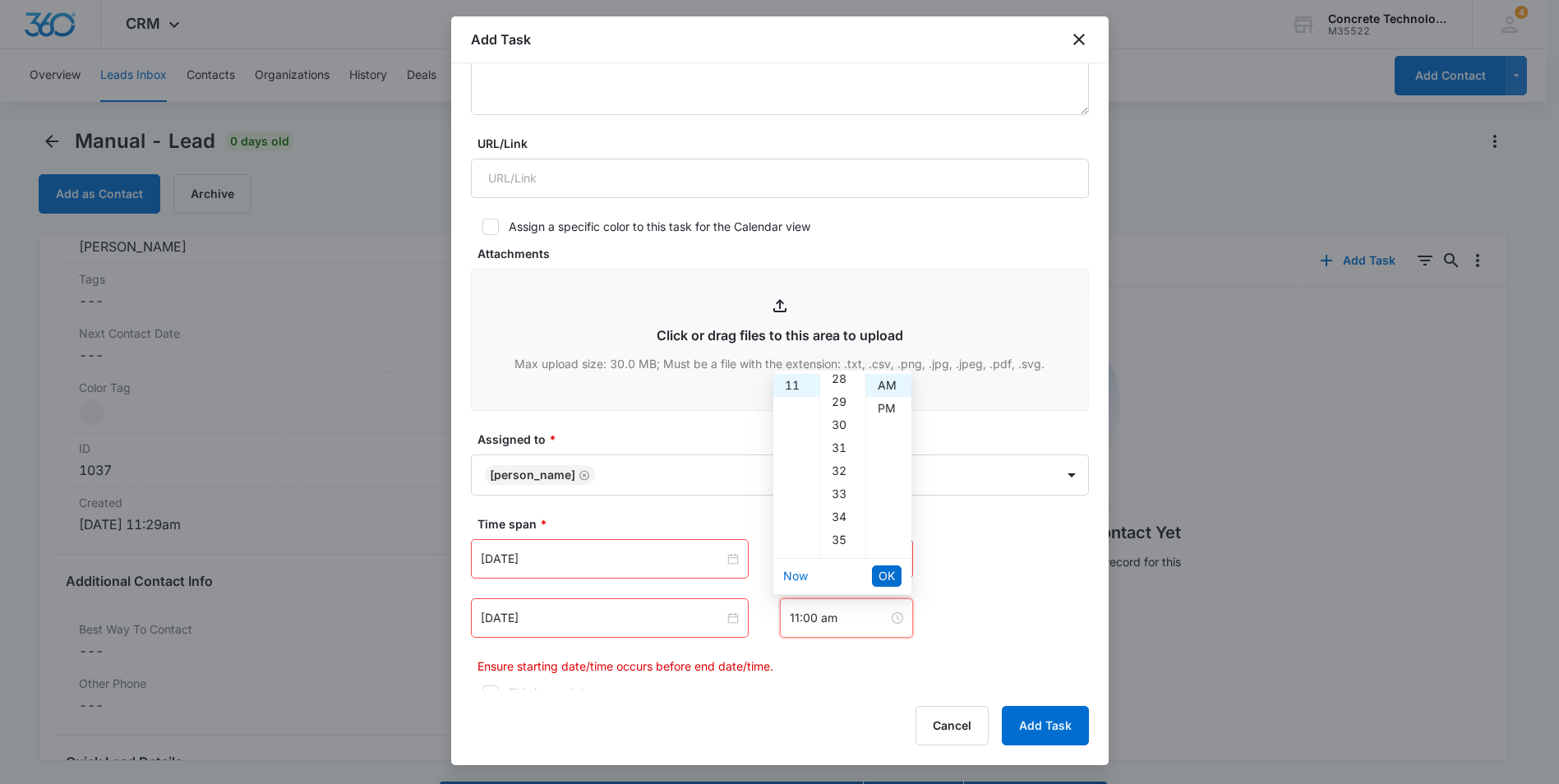
scroll to position [657, 0]
click at [843, 414] on div "30" at bounding box center [843, 418] width 45 height 23
type input "11:30 am"
click at [891, 581] on span "OK" at bounding box center [887, 576] width 16 height 18
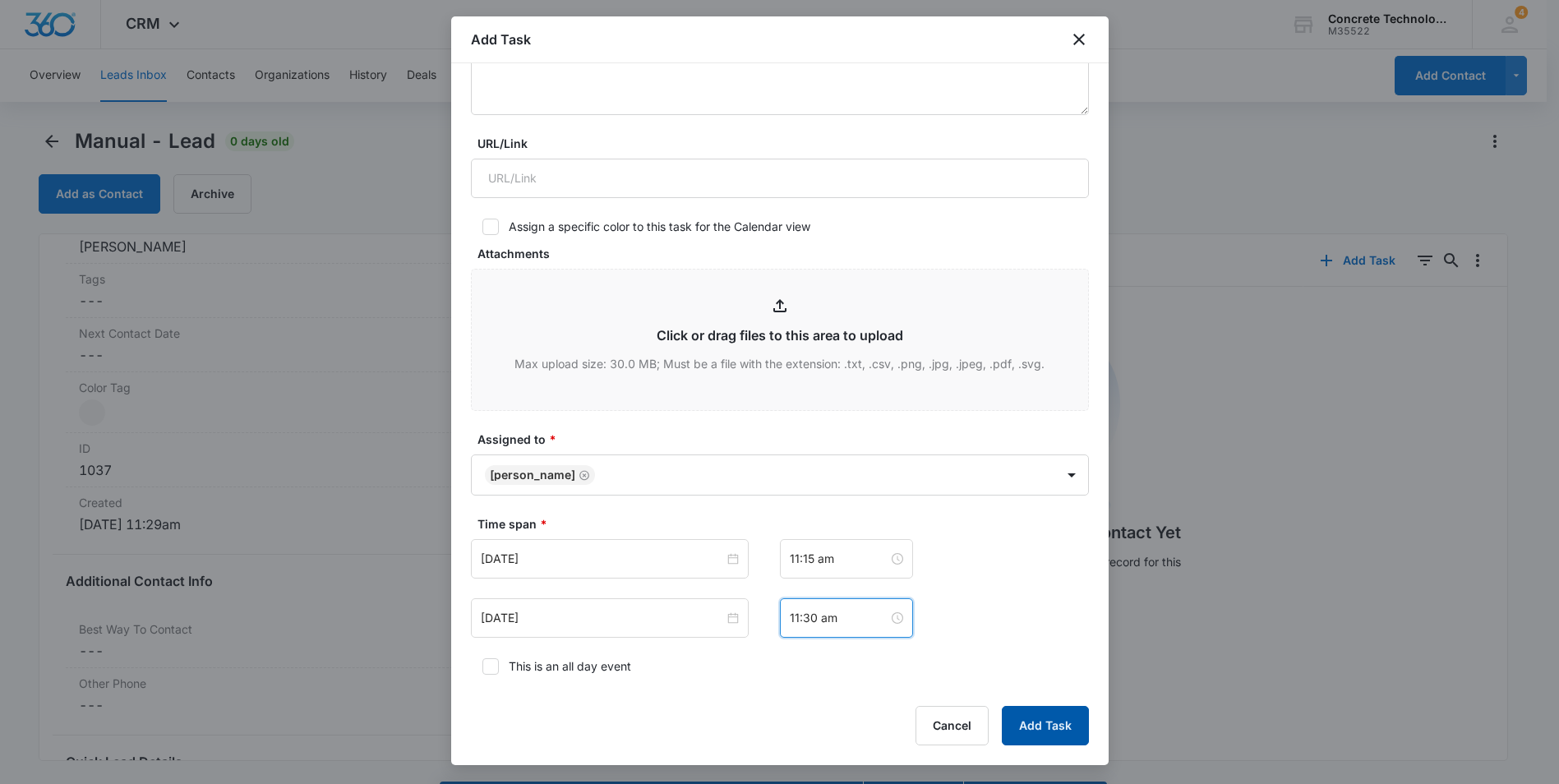
click at [1041, 719] on button "Add Task" at bounding box center [1046, 726] width 87 height 40
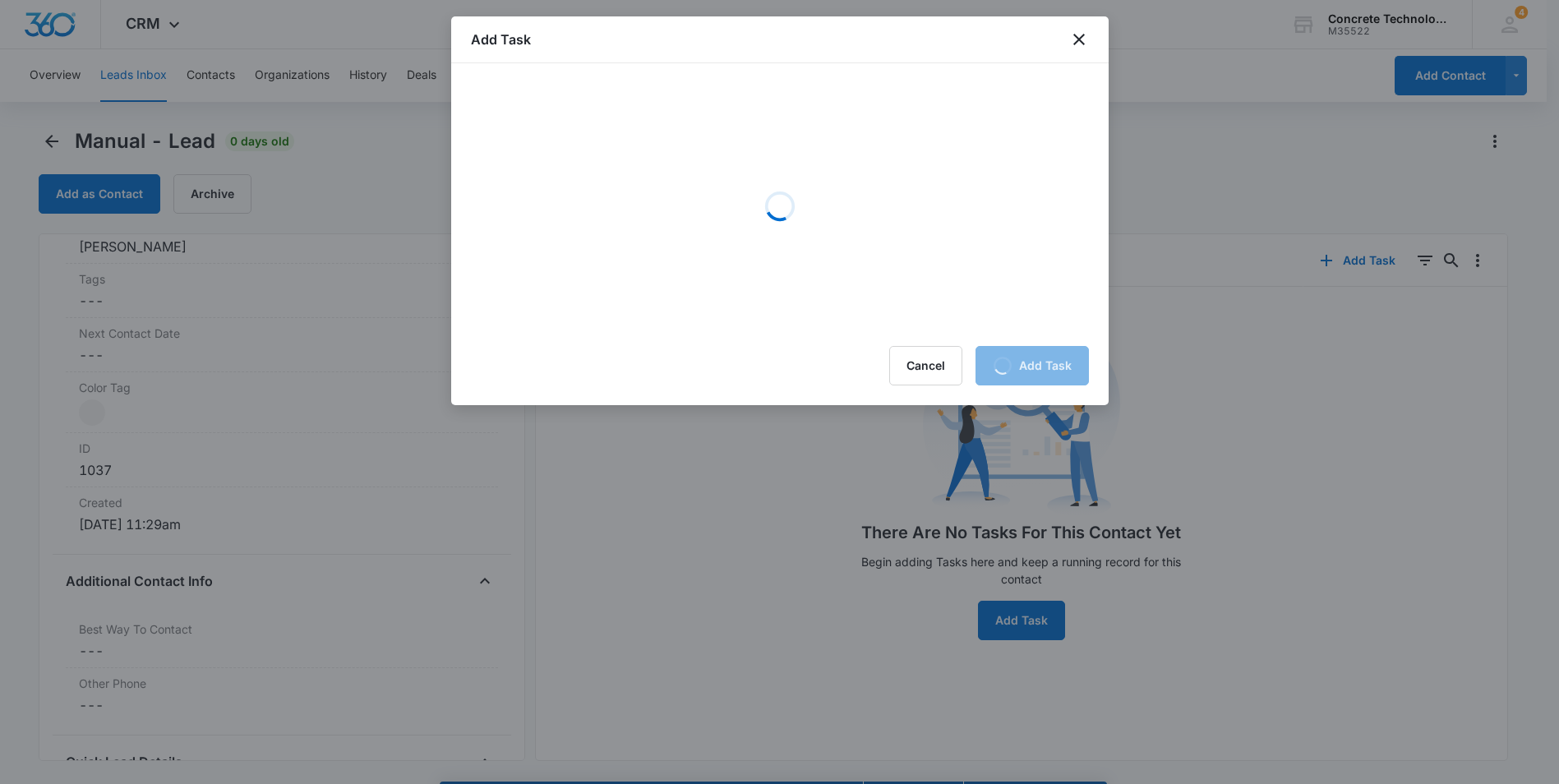
scroll to position [0, 0]
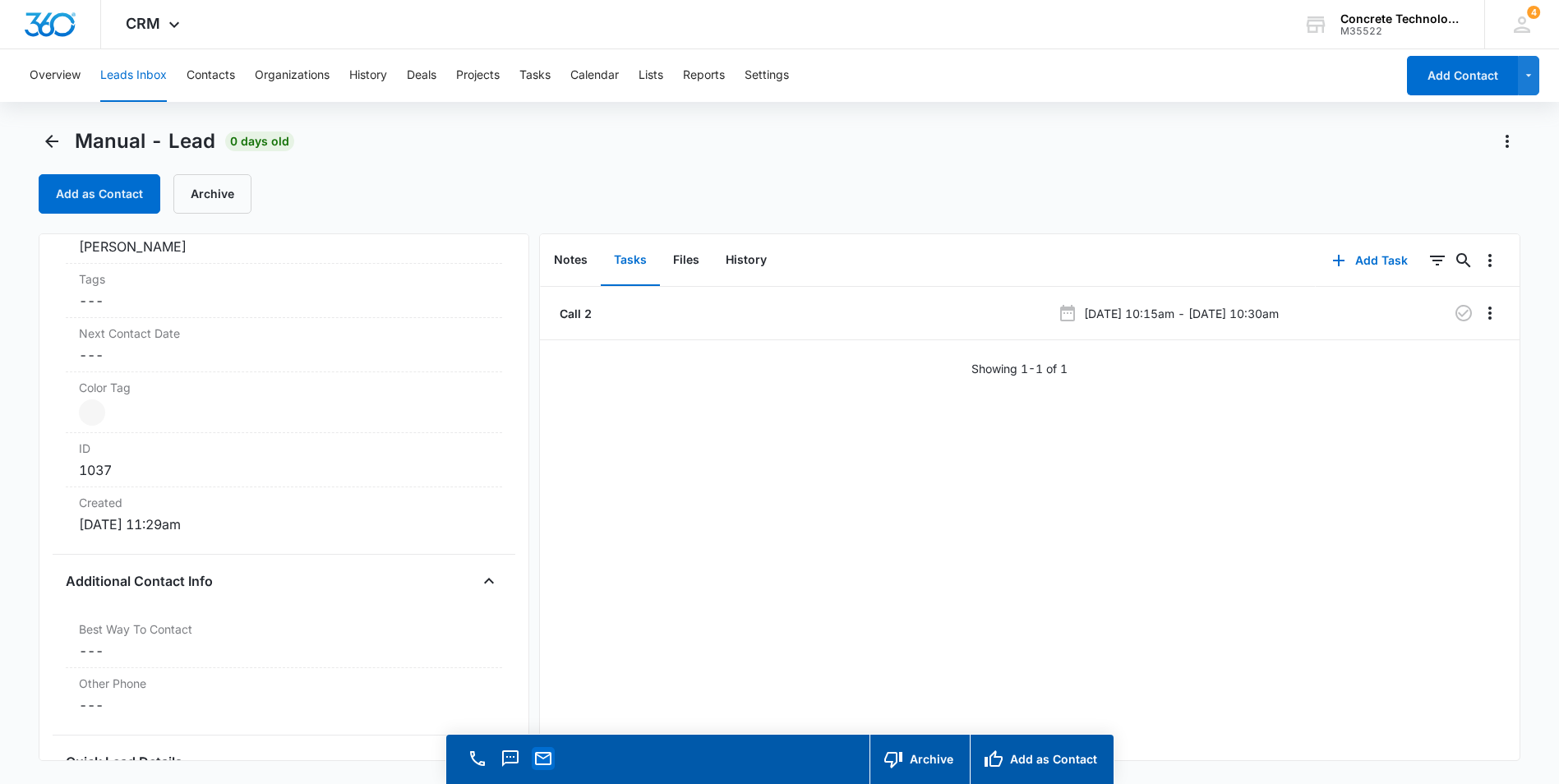
click at [542, 752] on icon "Email" at bounding box center [543, 759] width 16 height 14
